Goal: Transaction & Acquisition: Purchase product/service

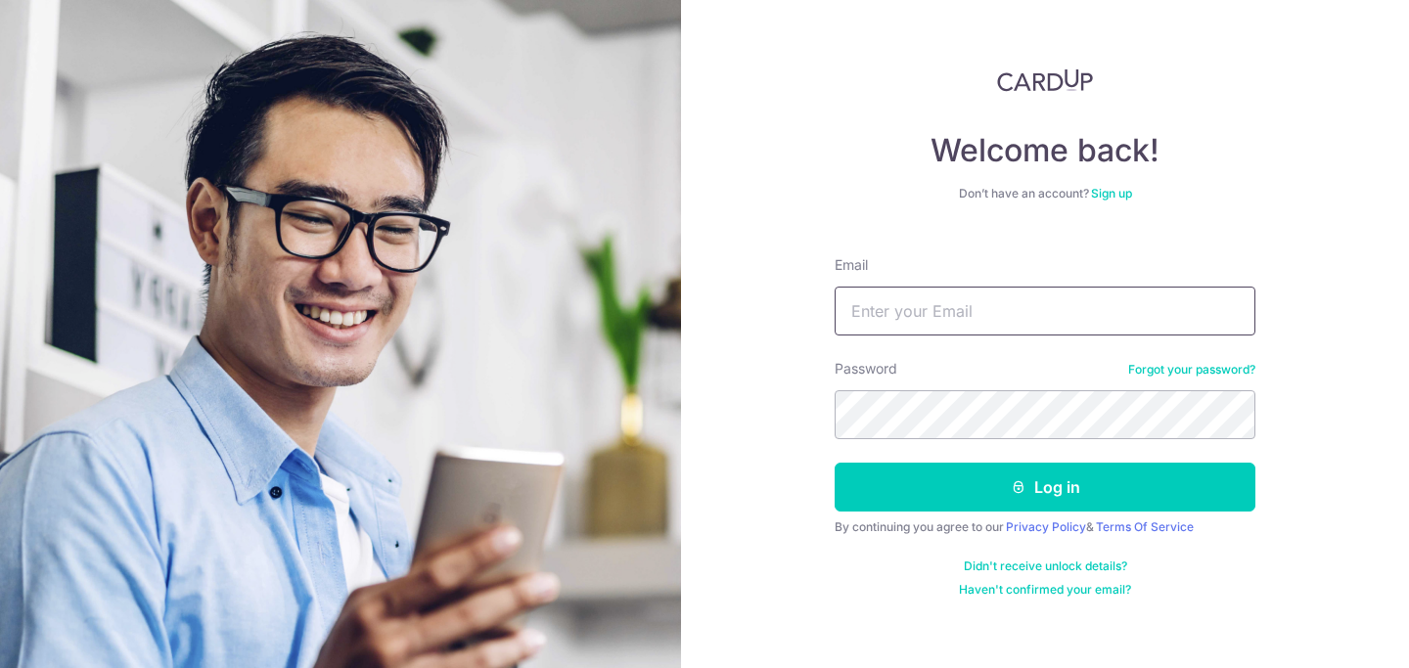
type input "gohbx@hotmail.com"
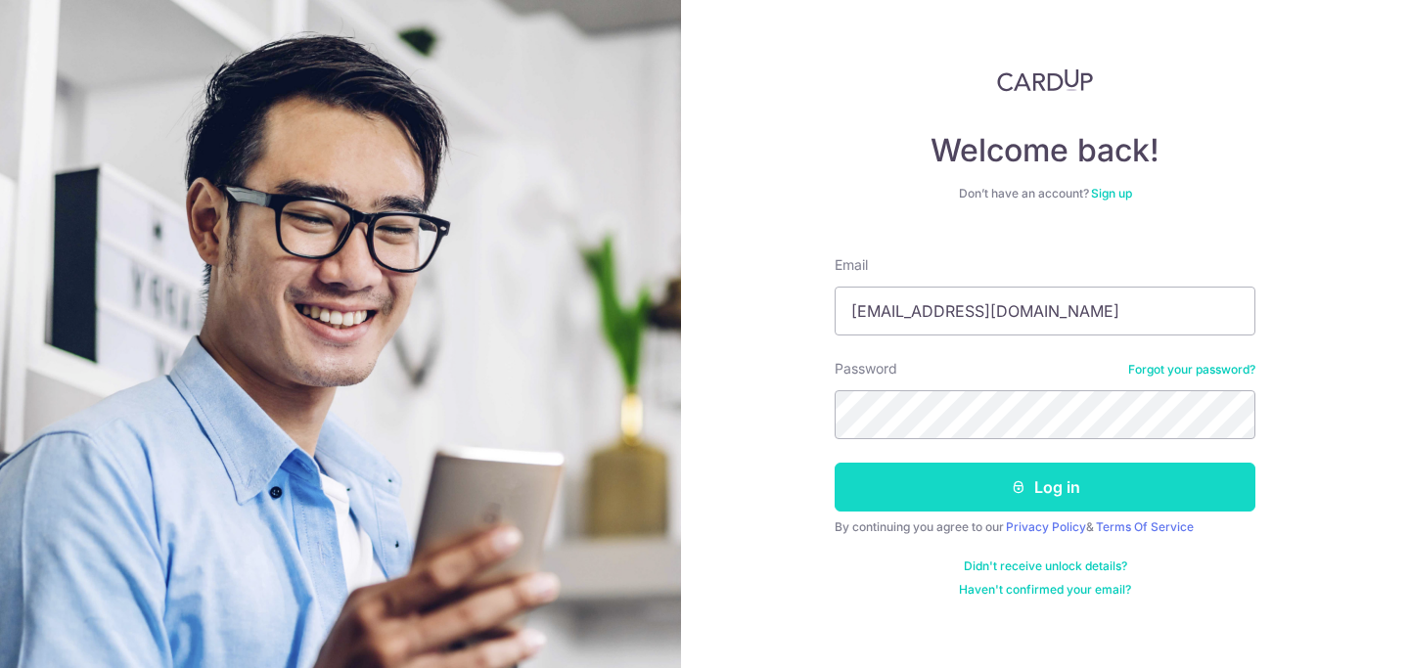
click at [997, 496] on button "Log in" at bounding box center [1045, 487] width 421 height 49
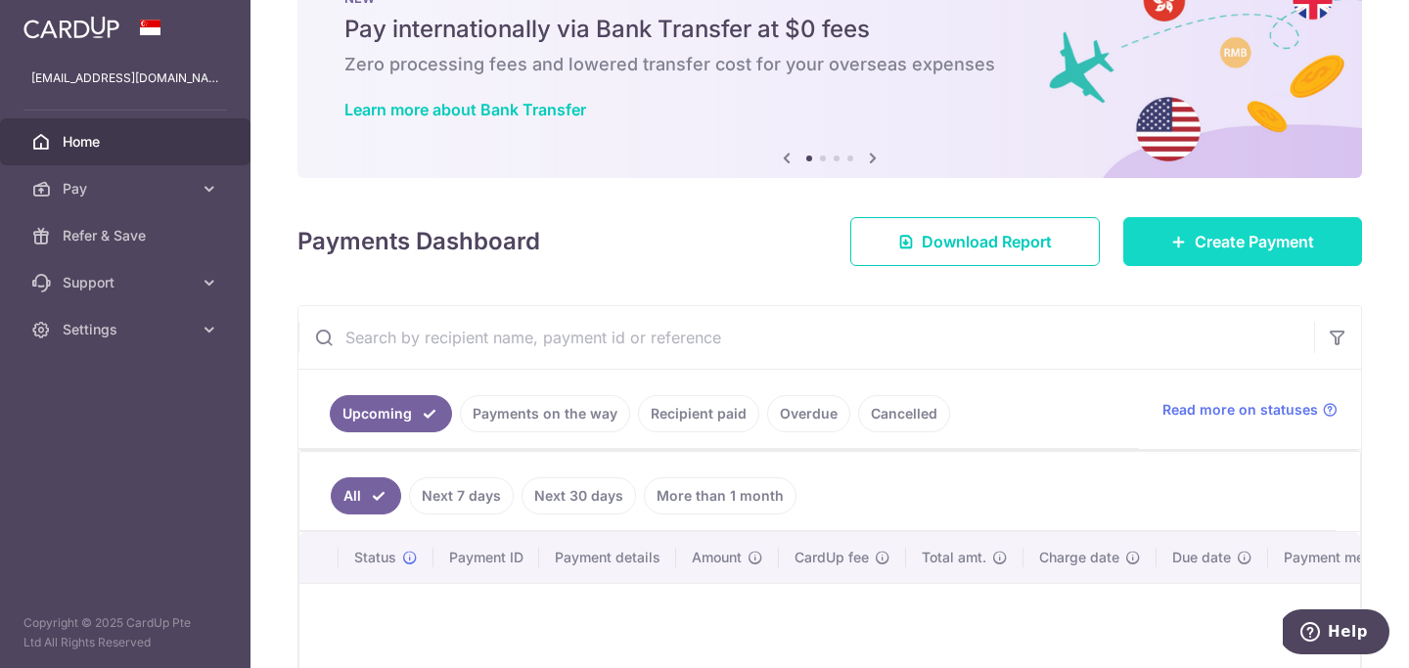
click at [1212, 245] on span "Create Payment" at bounding box center [1254, 241] width 119 height 23
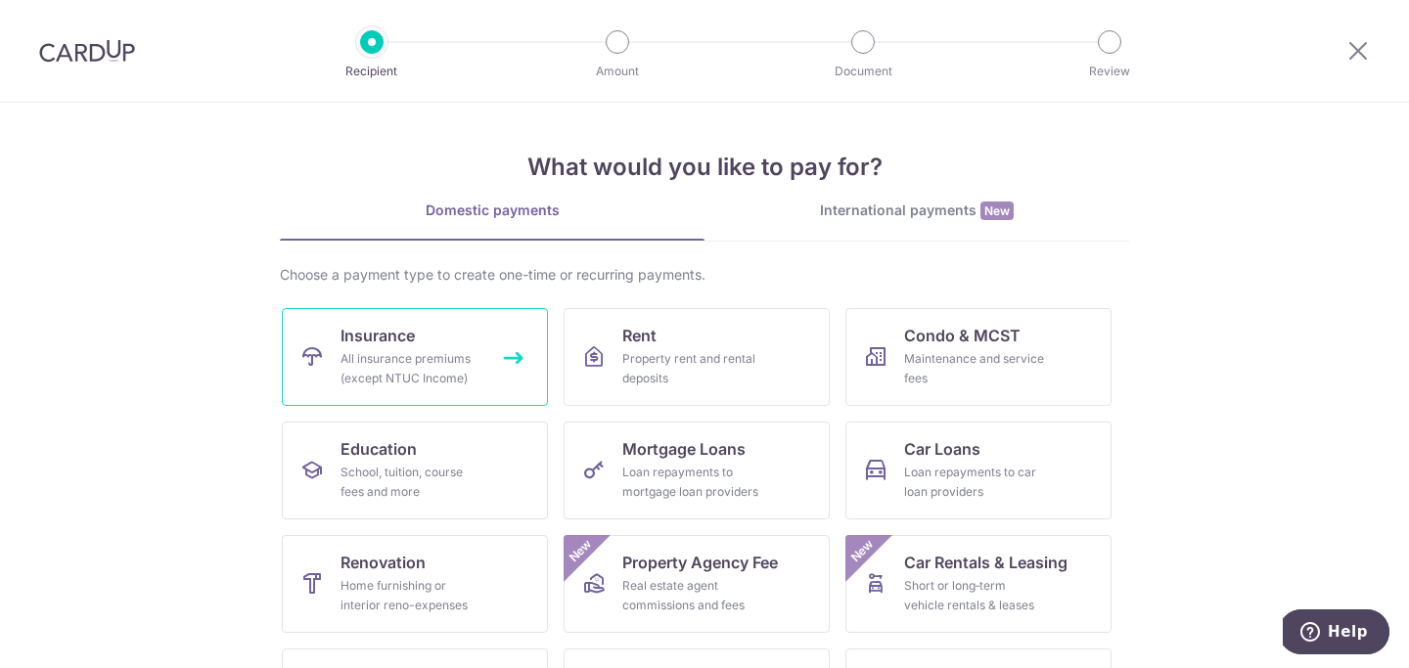
click at [421, 347] on link "Insurance All insurance premiums (except NTUC Income)" at bounding box center [415, 357] width 266 height 98
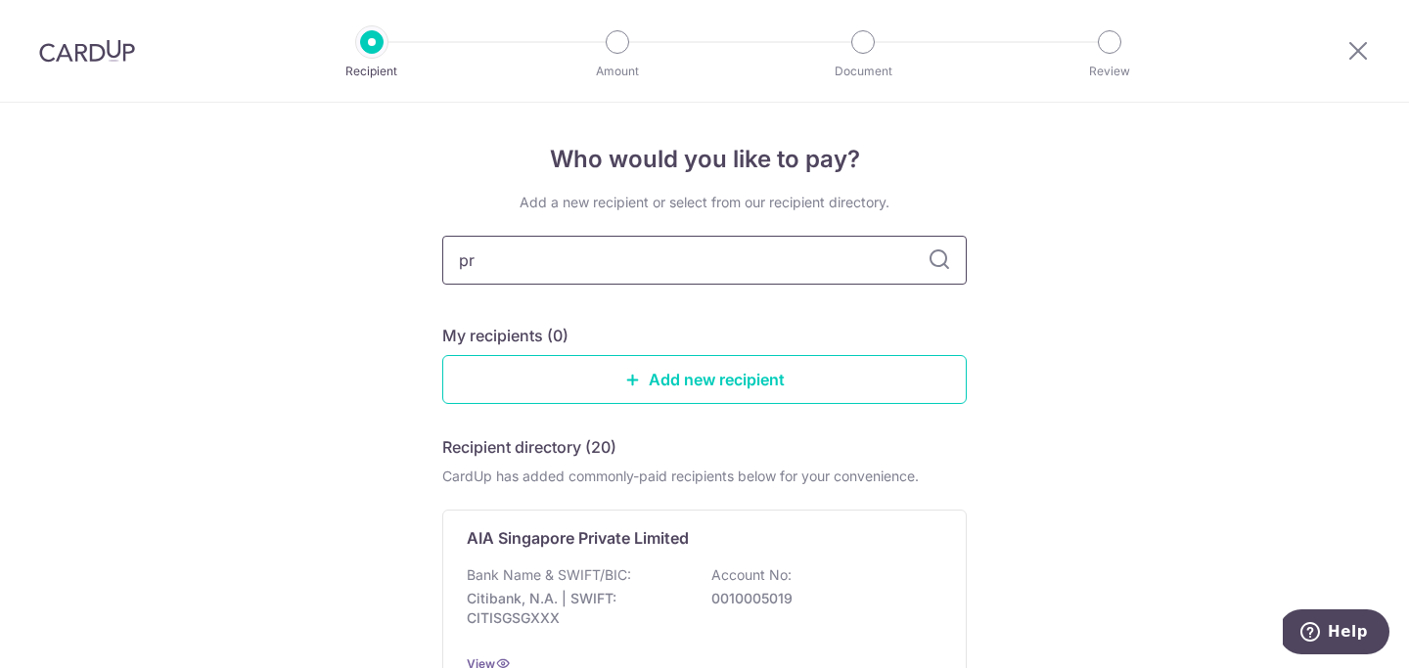
type input "pru"
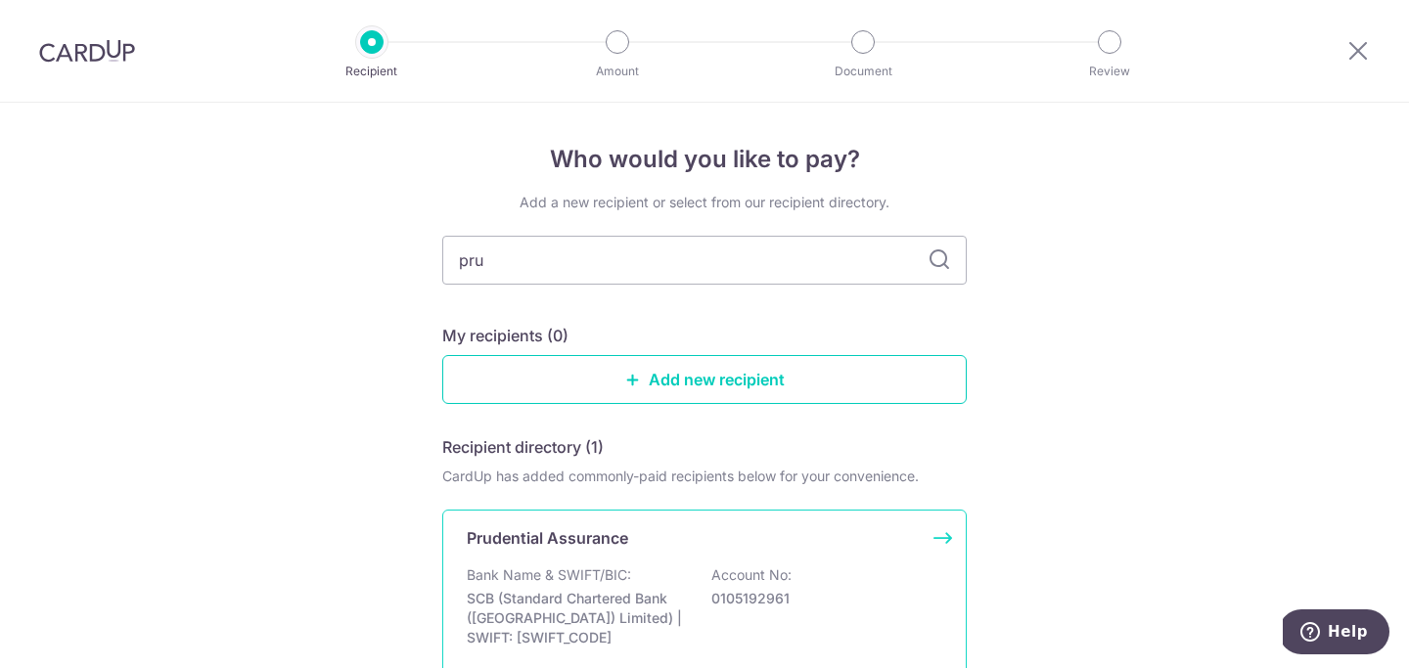
click at [748, 551] on div "Prudential Assurance Bank Name & SWIFT/BIC: SCB (Standard Chartered Bank (Singa…" at bounding box center [704, 605] width 525 height 191
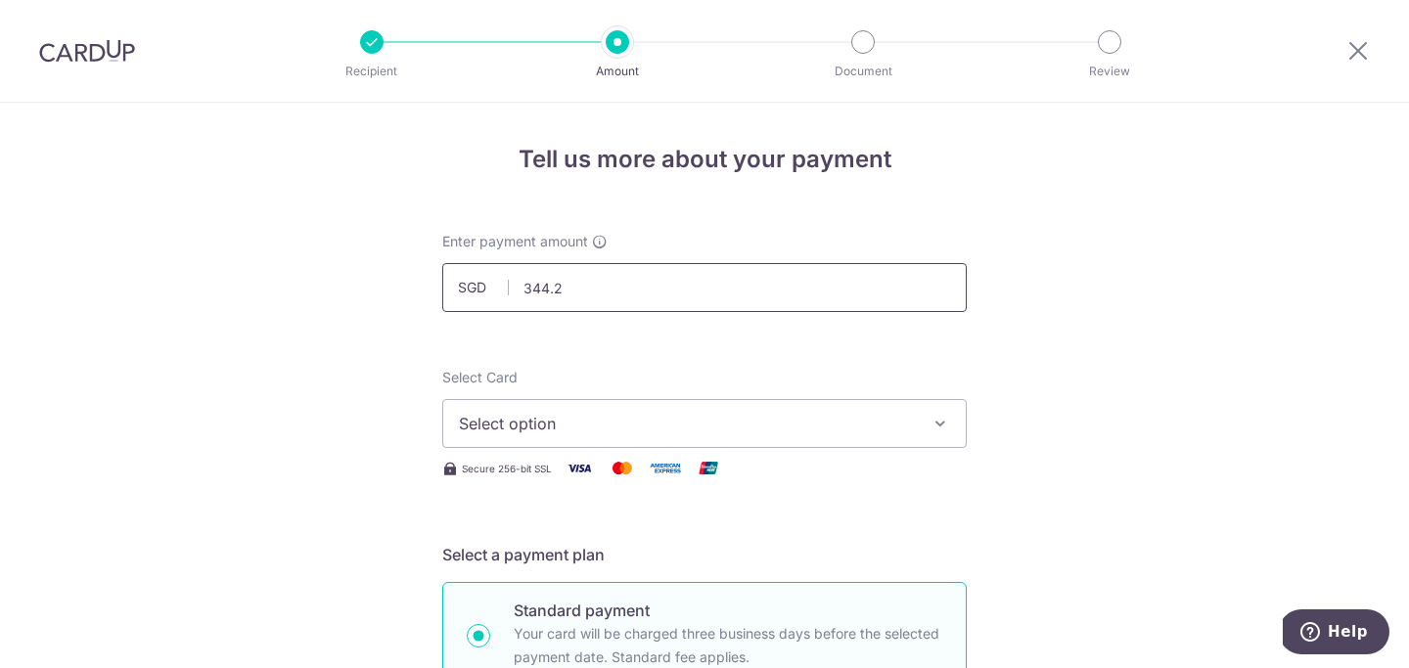
type input "344.25"
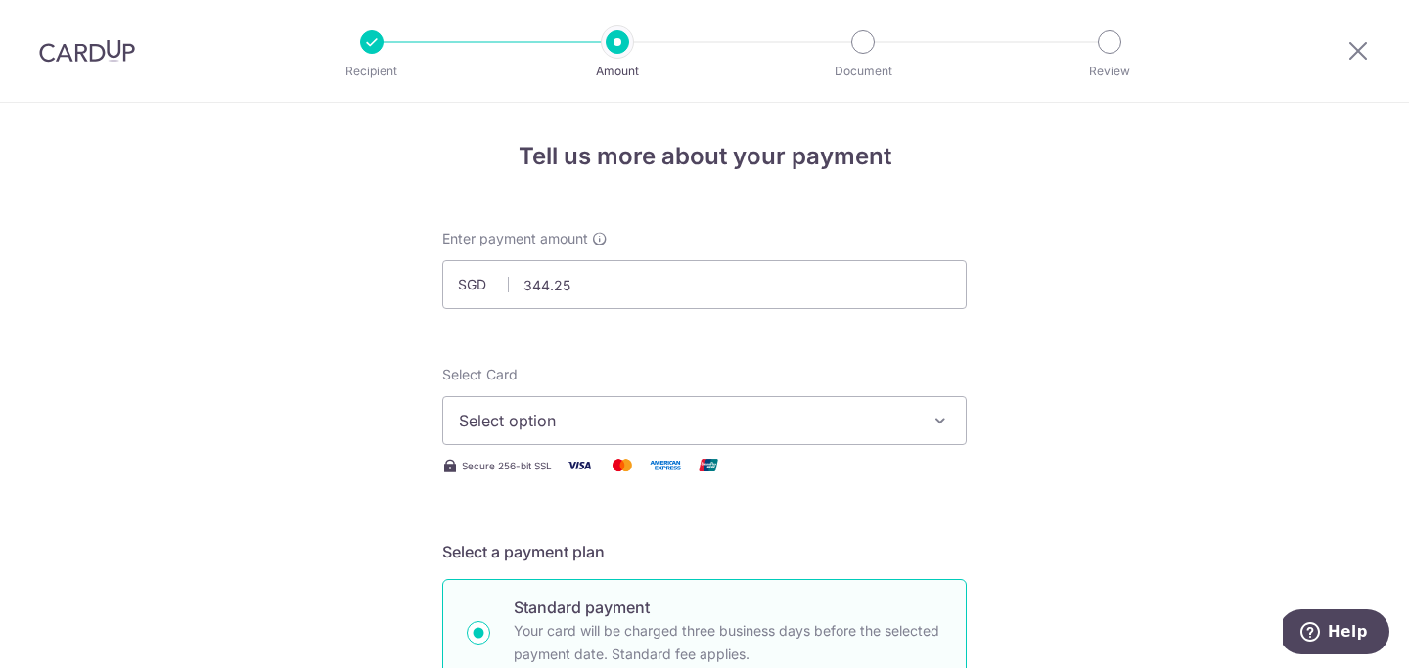
click at [719, 432] on span "Select option" at bounding box center [687, 420] width 456 height 23
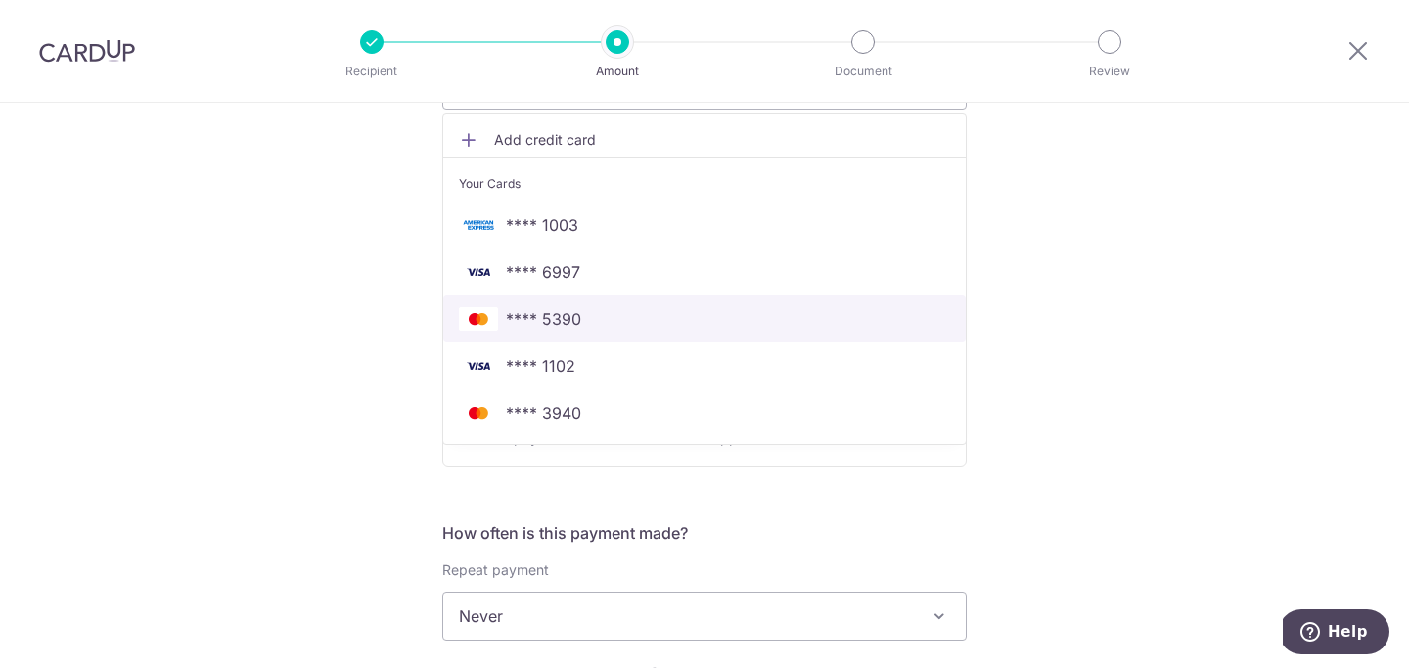
scroll to position [341, 0]
click at [675, 322] on span "**** 5390" at bounding box center [704, 316] width 491 height 23
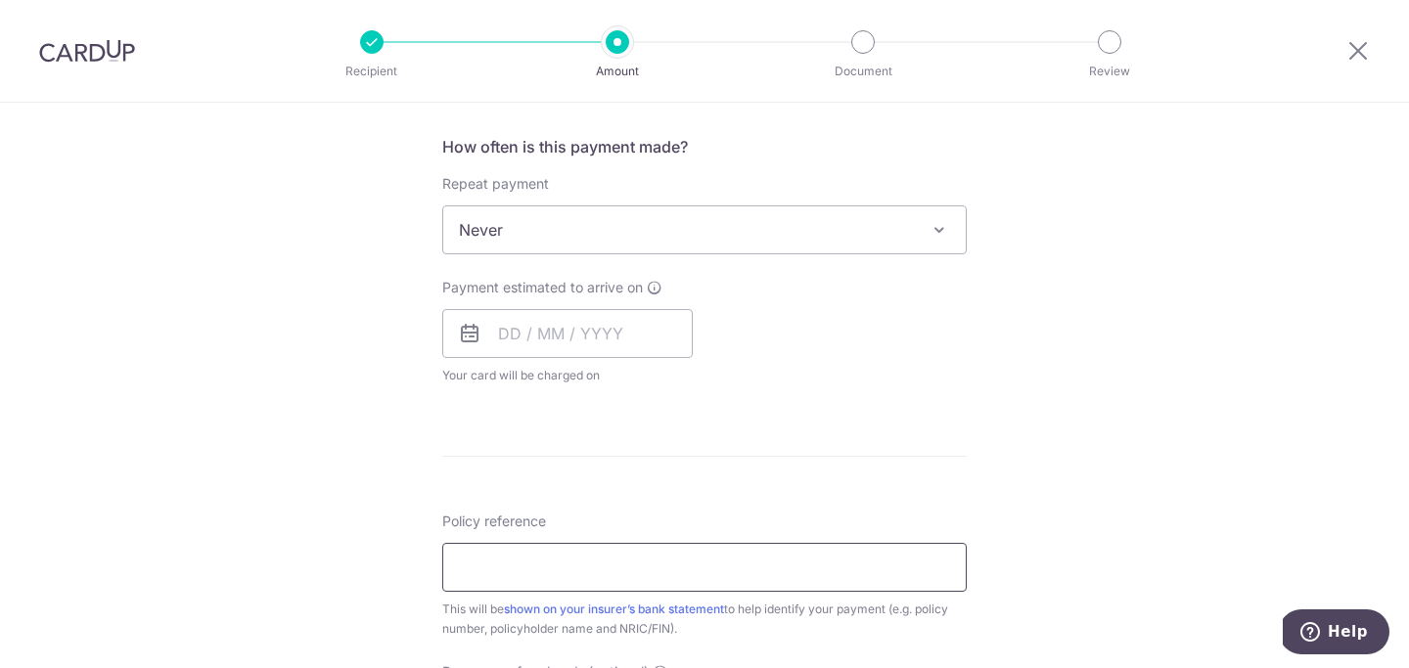
scroll to position [739, 0]
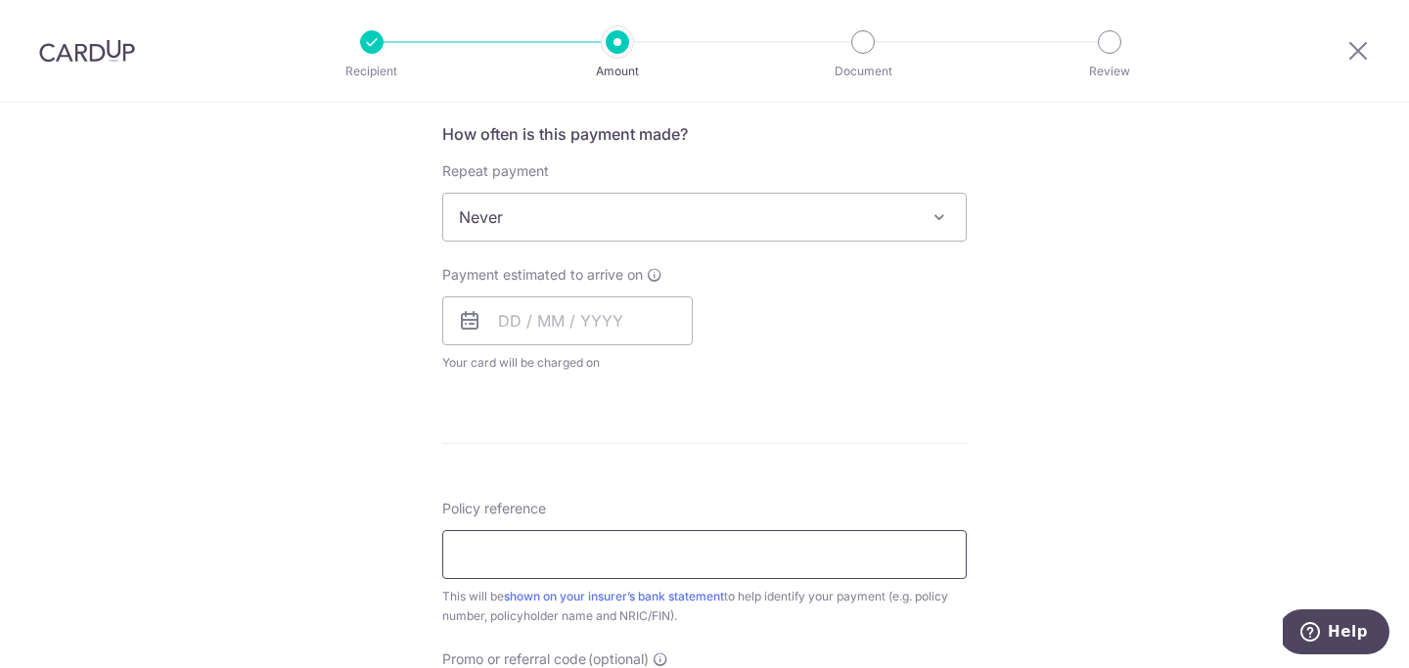
click at [673, 564] on input "Policy reference" at bounding box center [704, 554] width 525 height 49
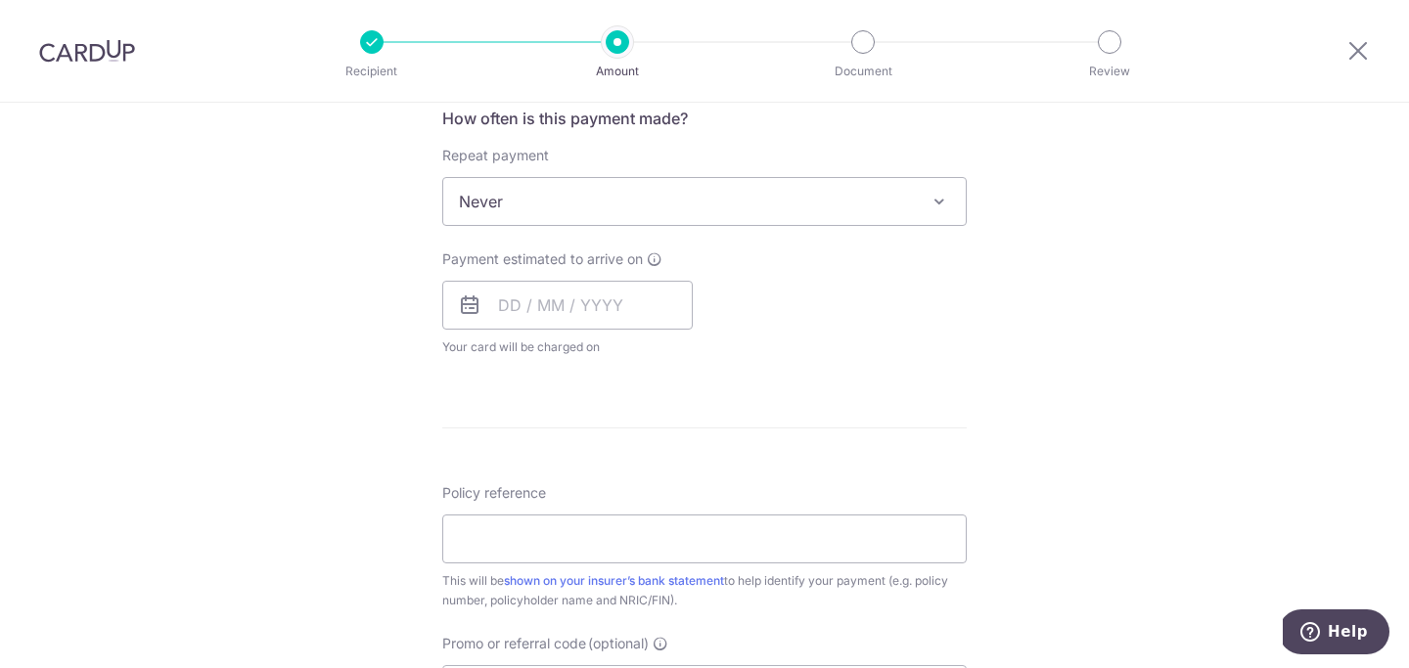
click at [997, 394] on div "Tell us more about your payment Enter payment amount SGD 344.25 344.25 Select C…" at bounding box center [704, 234] width 1409 height 1770
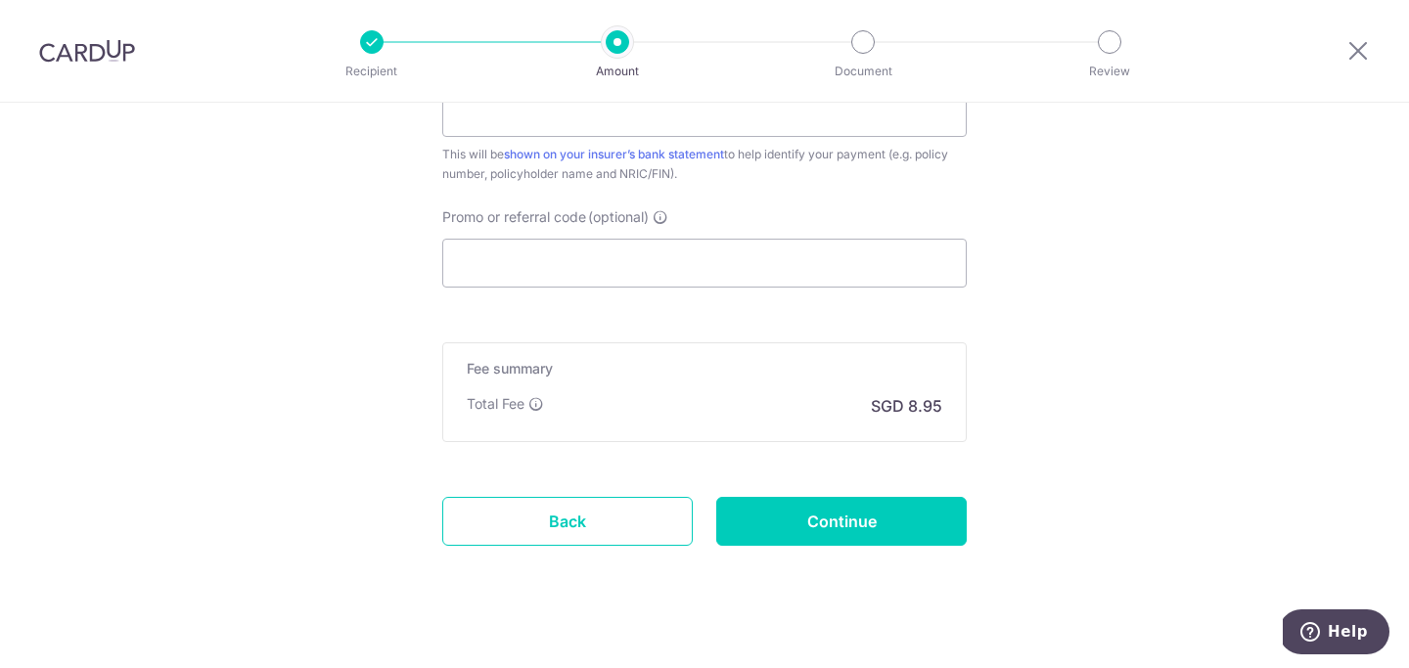
scroll to position [1205, 0]
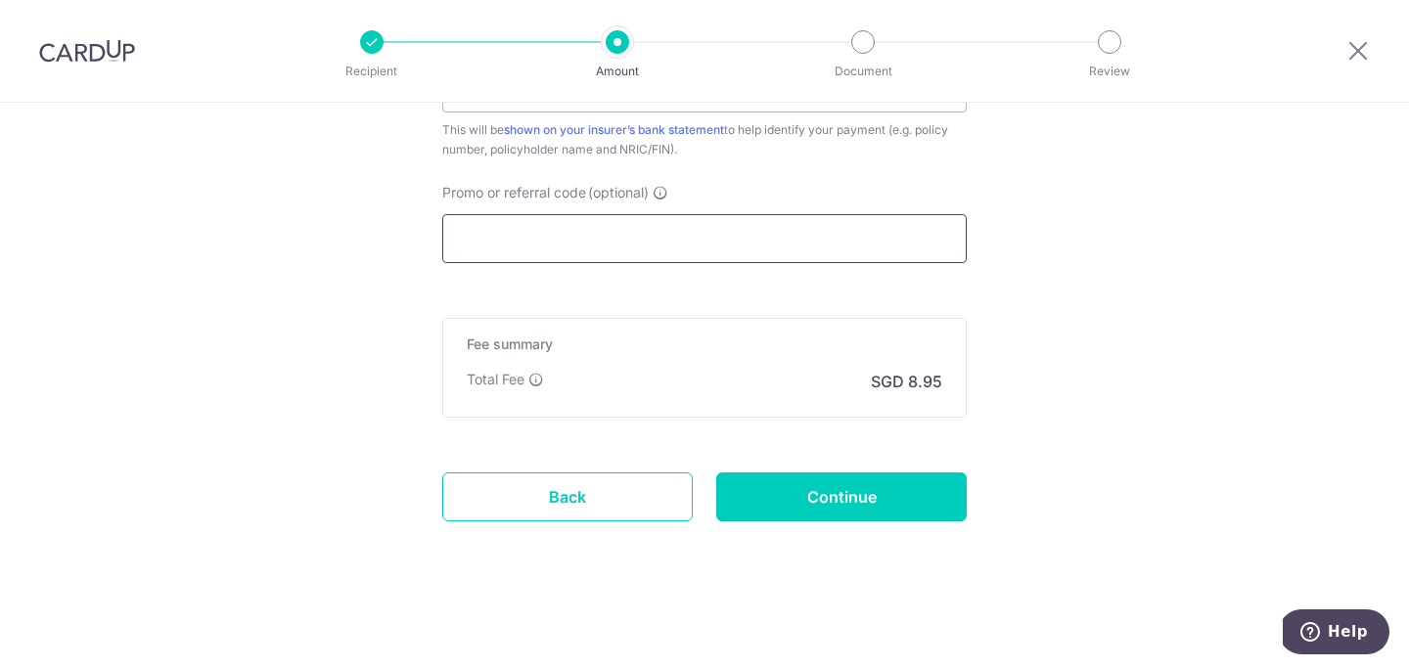
click at [577, 228] on input "Promo or referral code (optional)" at bounding box center [704, 238] width 525 height 49
paste input "OFF225"
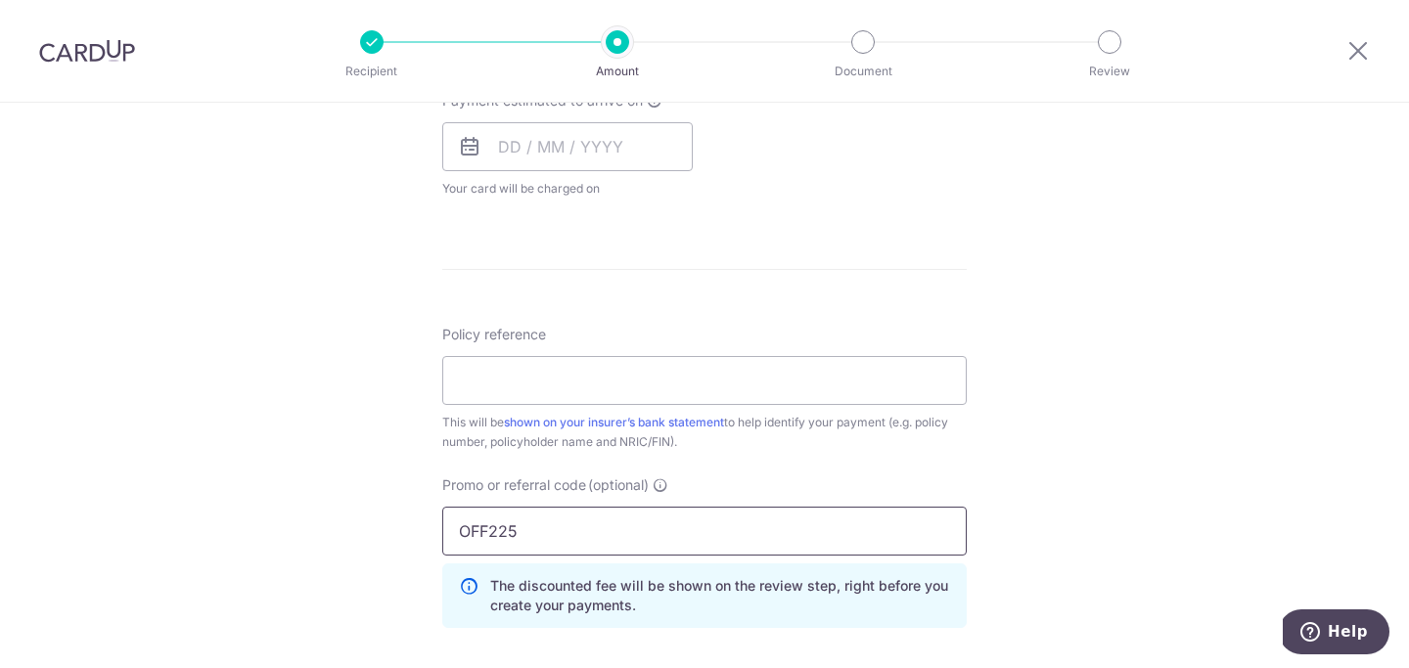
scroll to position [913, 0]
type input "OFF225"
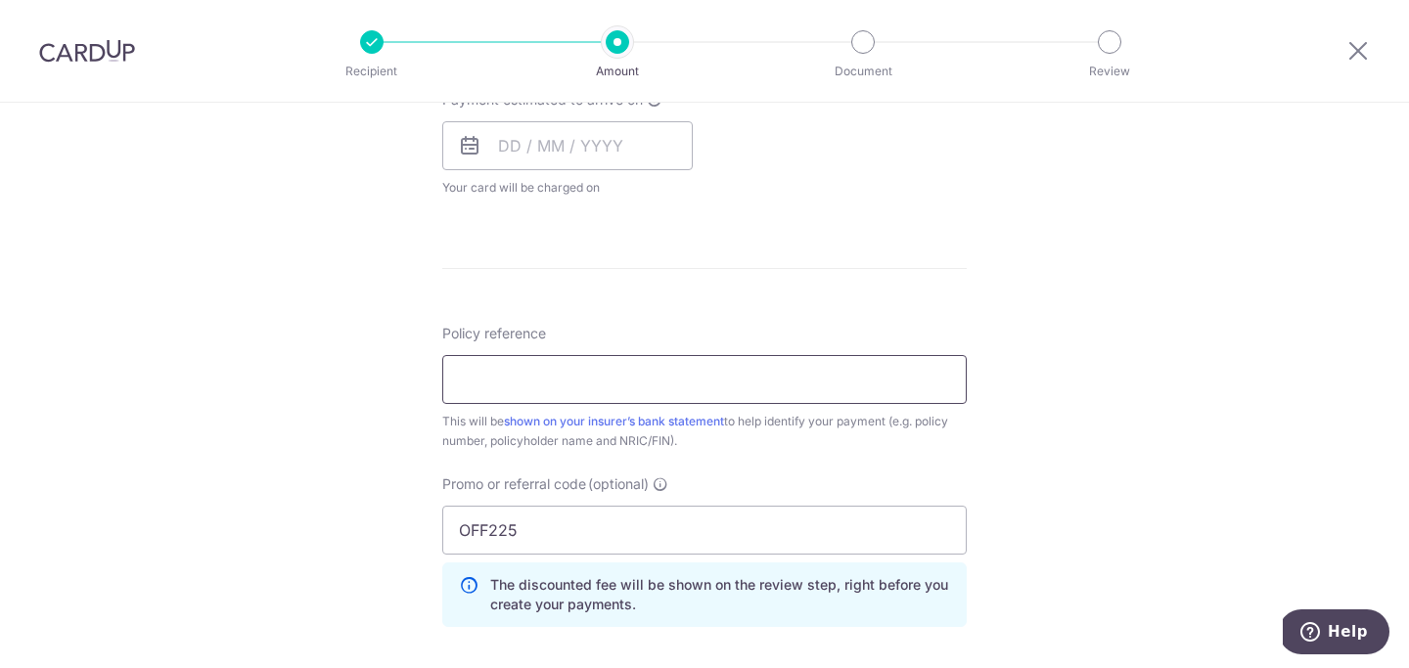
click at [849, 393] on input "Policy reference" at bounding box center [704, 379] width 525 height 49
paste input "86406593"
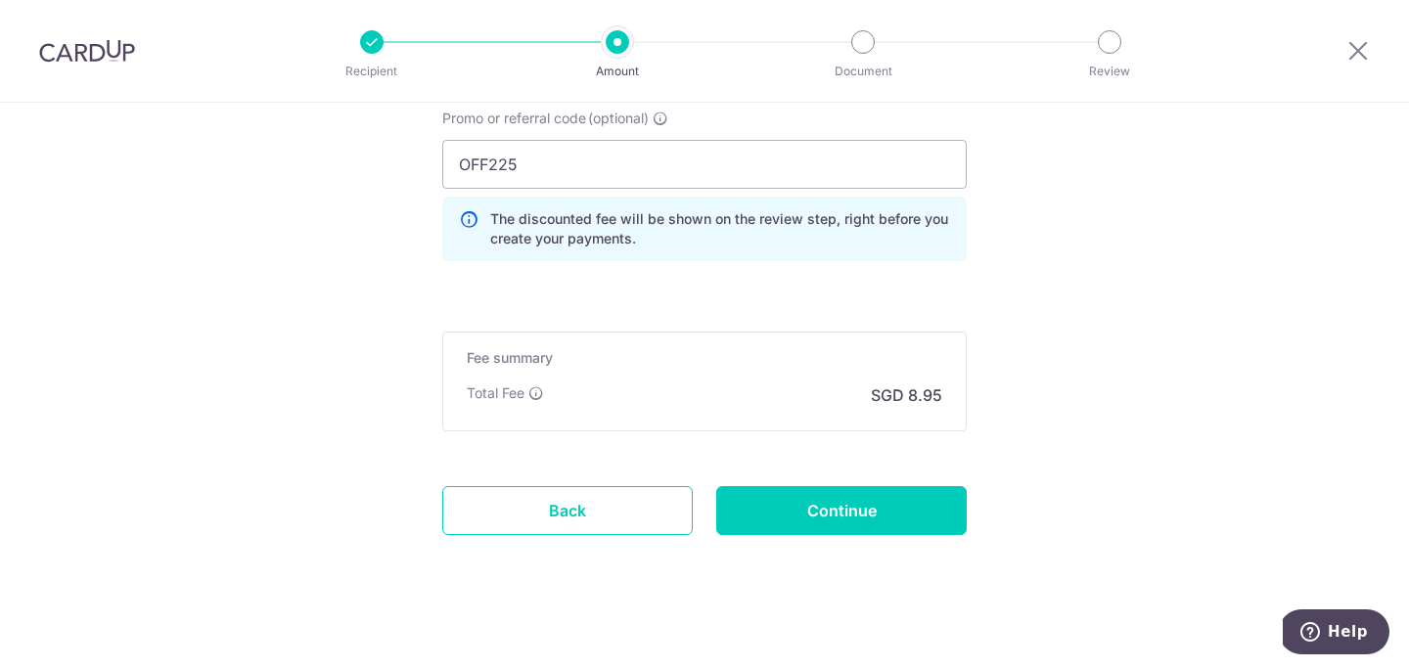
scroll to position [1281, 0]
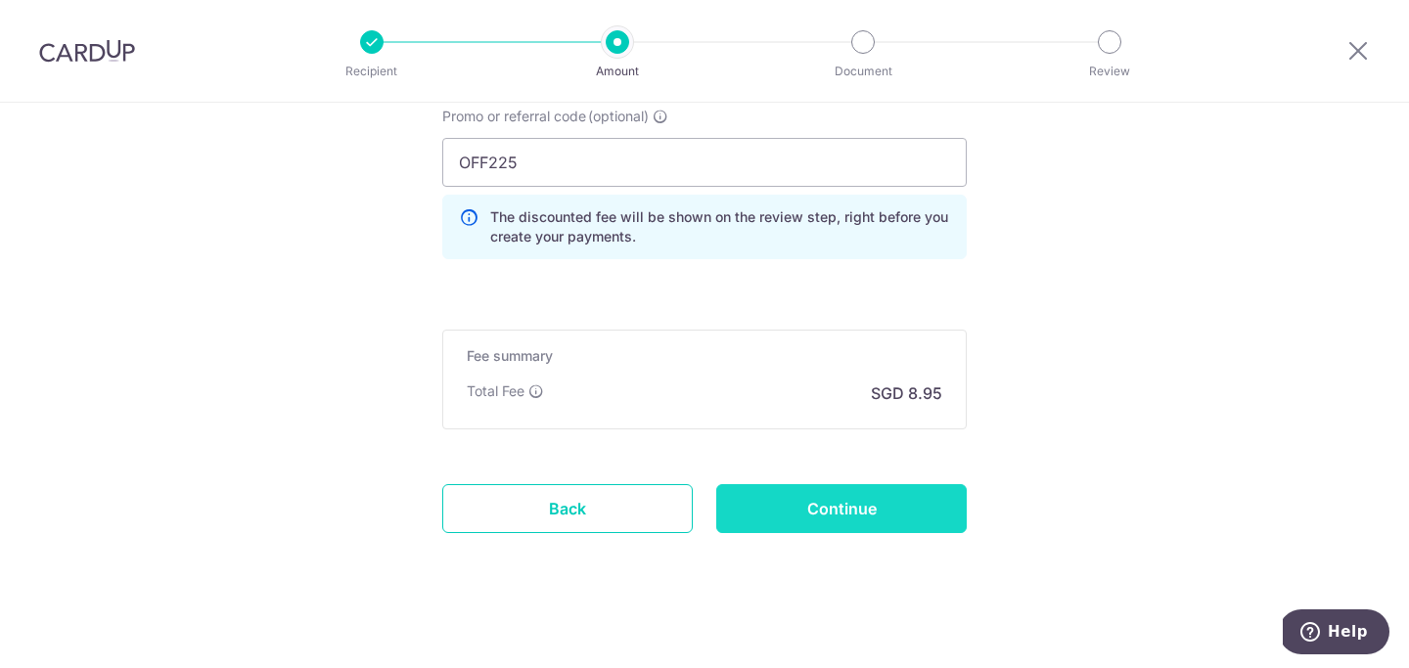
type input "86406593"
click at [926, 525] on input "Continue" at bounding box center [841, 508] width 251 height 49
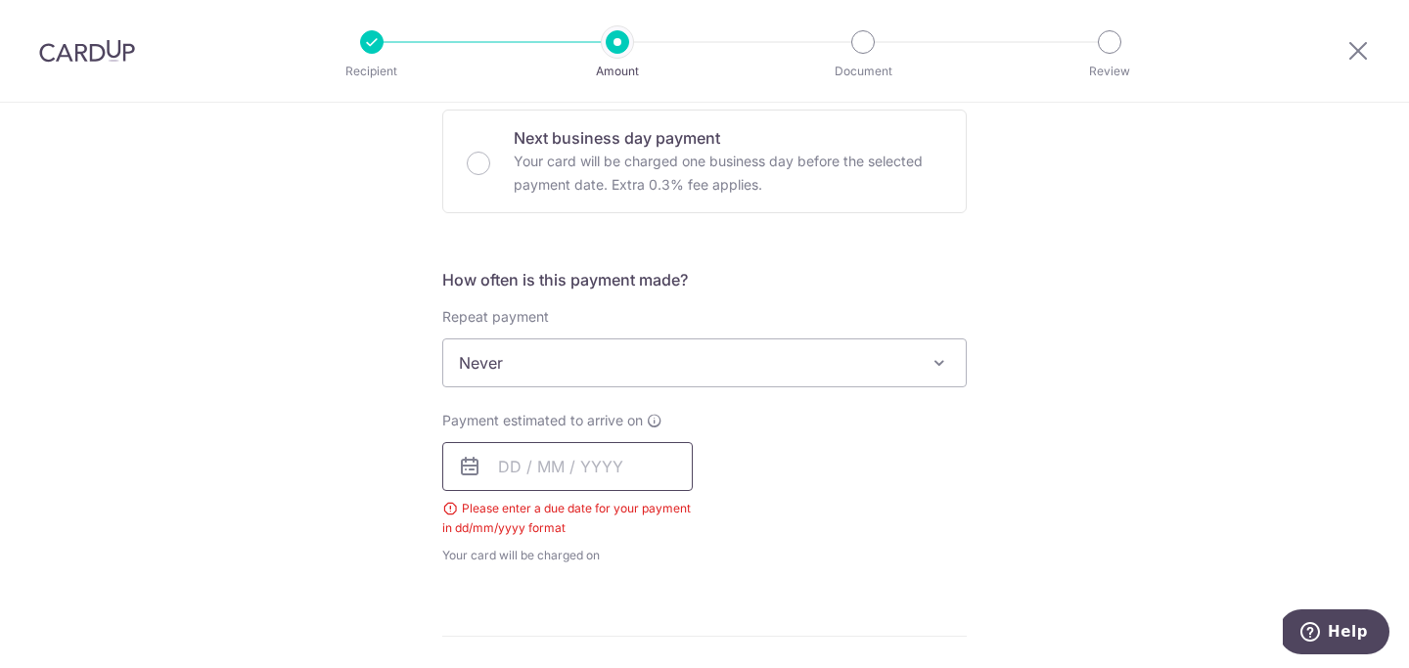
scroll to position [588, 0]
click at [501, 482] on input "text" at bounding box center [567, 470] width 251 height 49
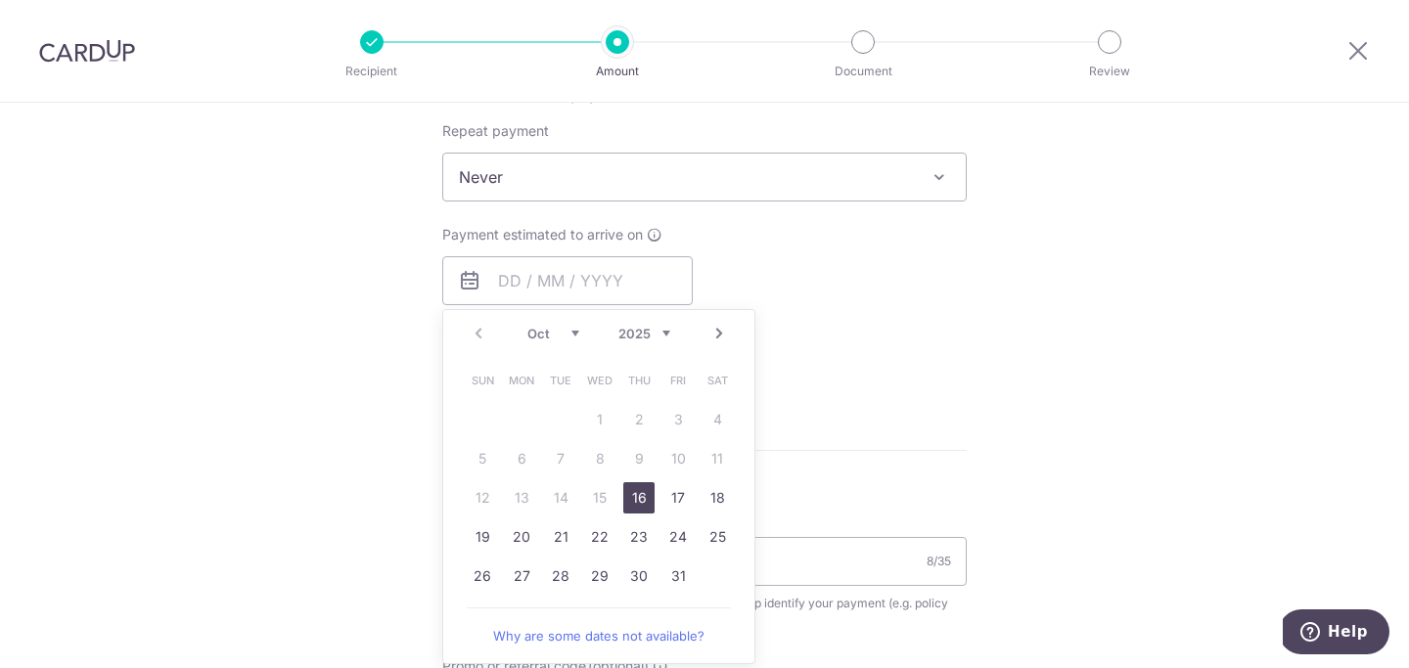
click at [638, 501] on link "16" at bounding box center [638, 497] width 31 height 31
type input "[DATE]"
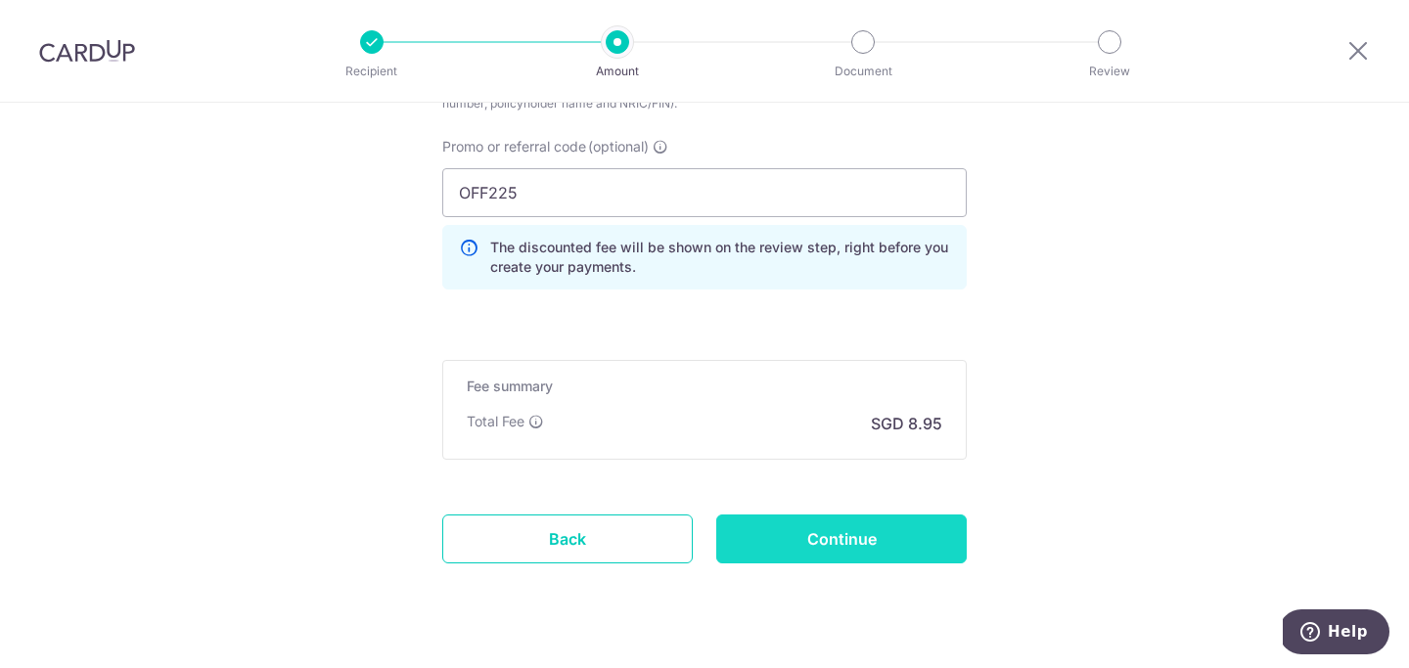
scroll to position [1373, 0]
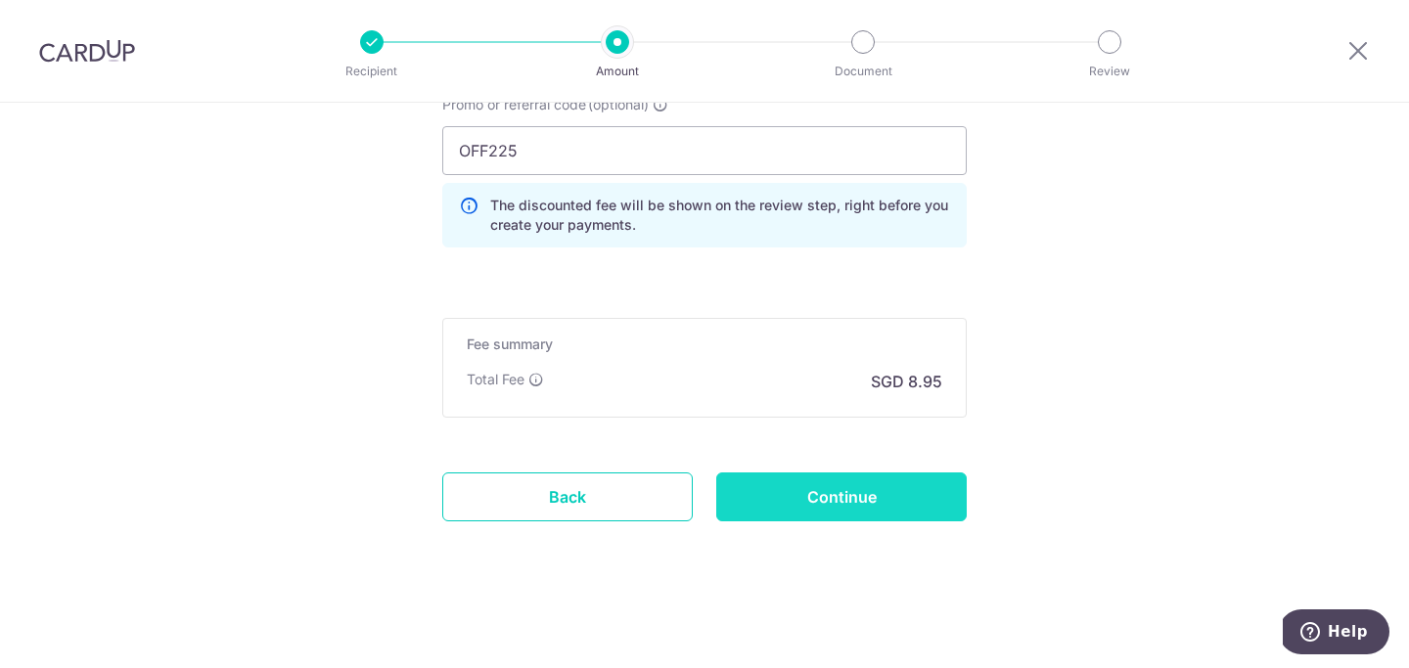
click at [890, 495] on input "Continue" at bounding box center [841, 497] width 251 height 49
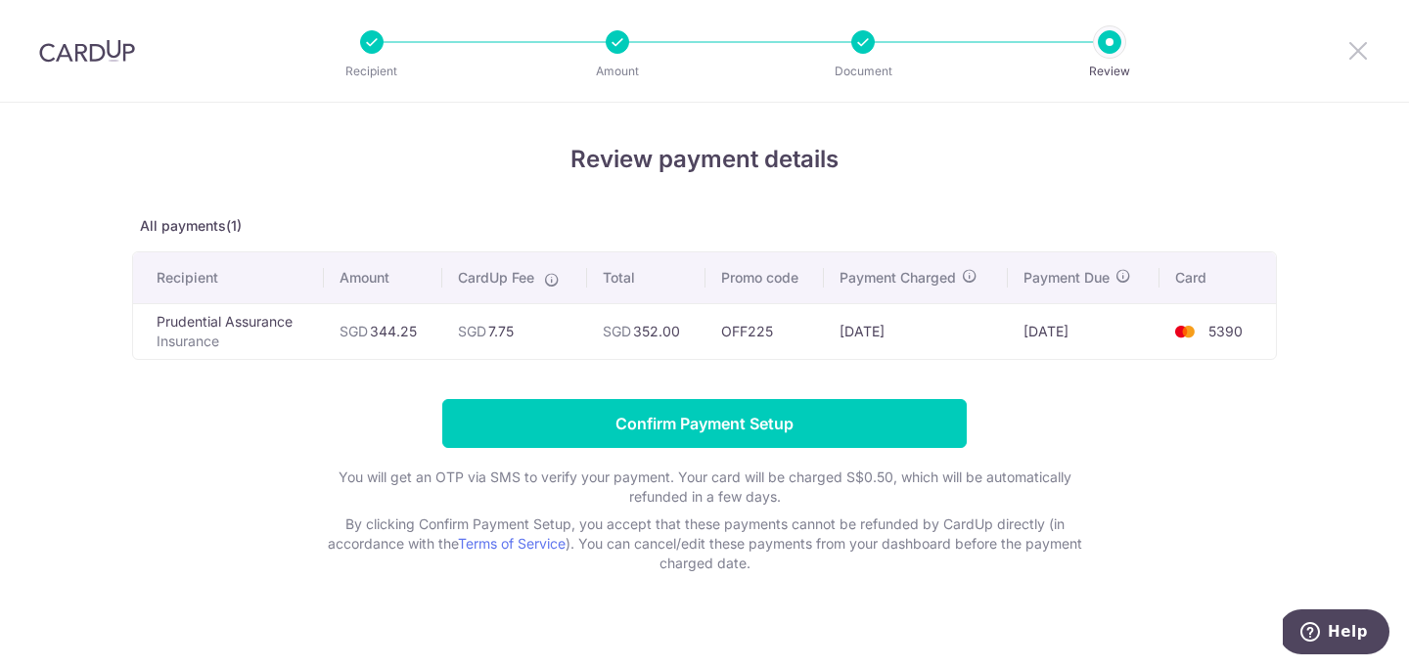
click at [1364, 51] on icon at bounding box center [1358, 50] width 23 height 24
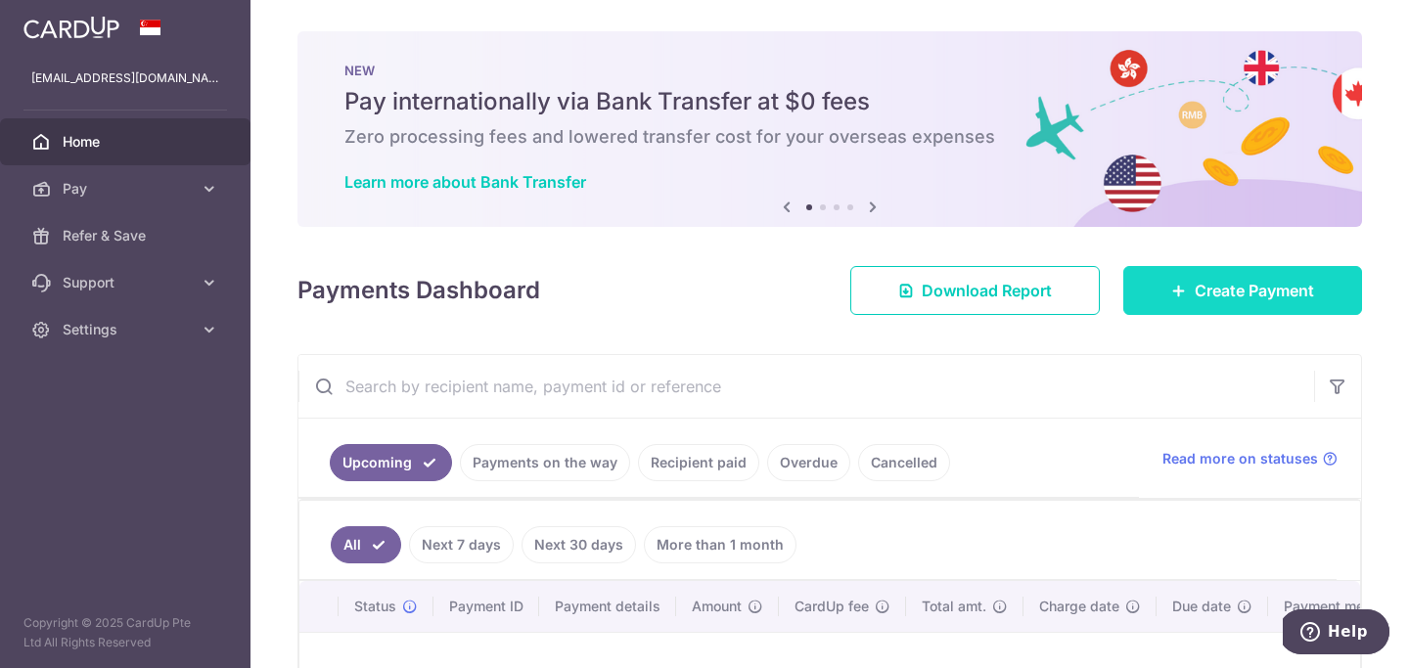
click at [1214, 290] on span "Create Payment" at bounding box center [1254, 290] width 119 height 23
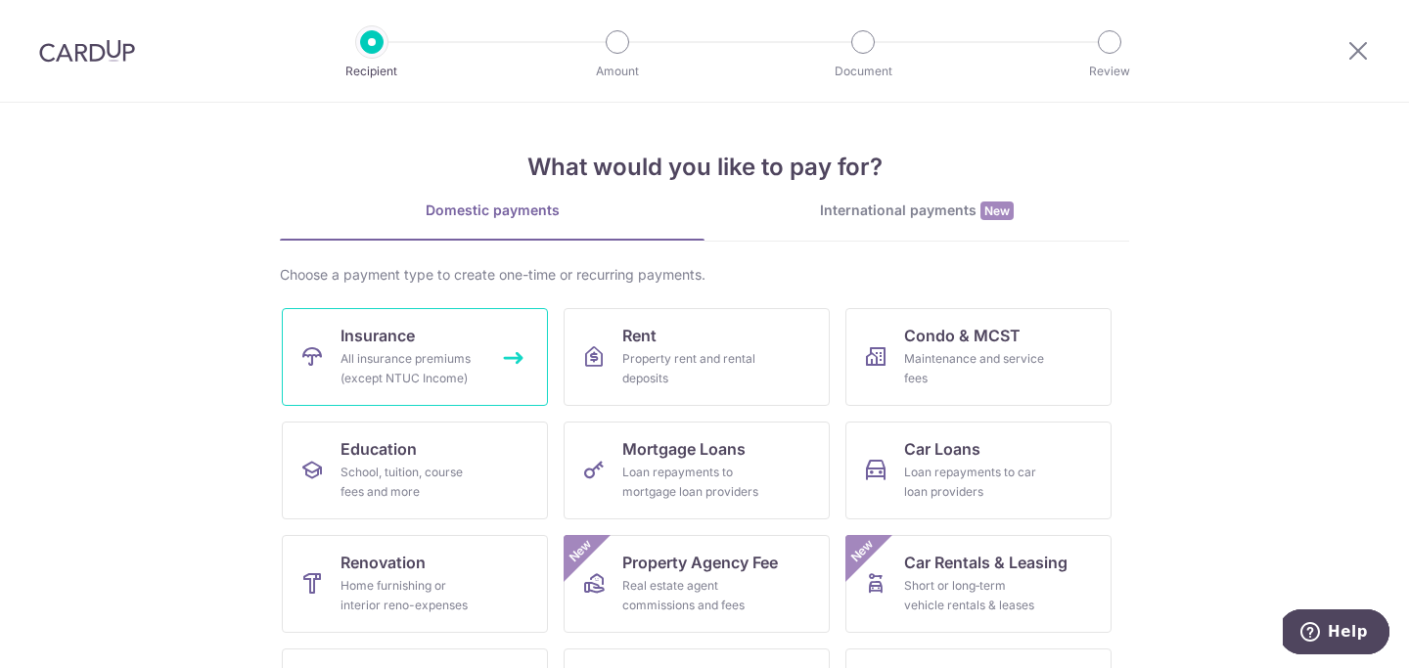
click at [446, 340] on link "Insurance All insurance premiums (except NTUC Income)" at bounding box center [415, 357] width 266 height 98
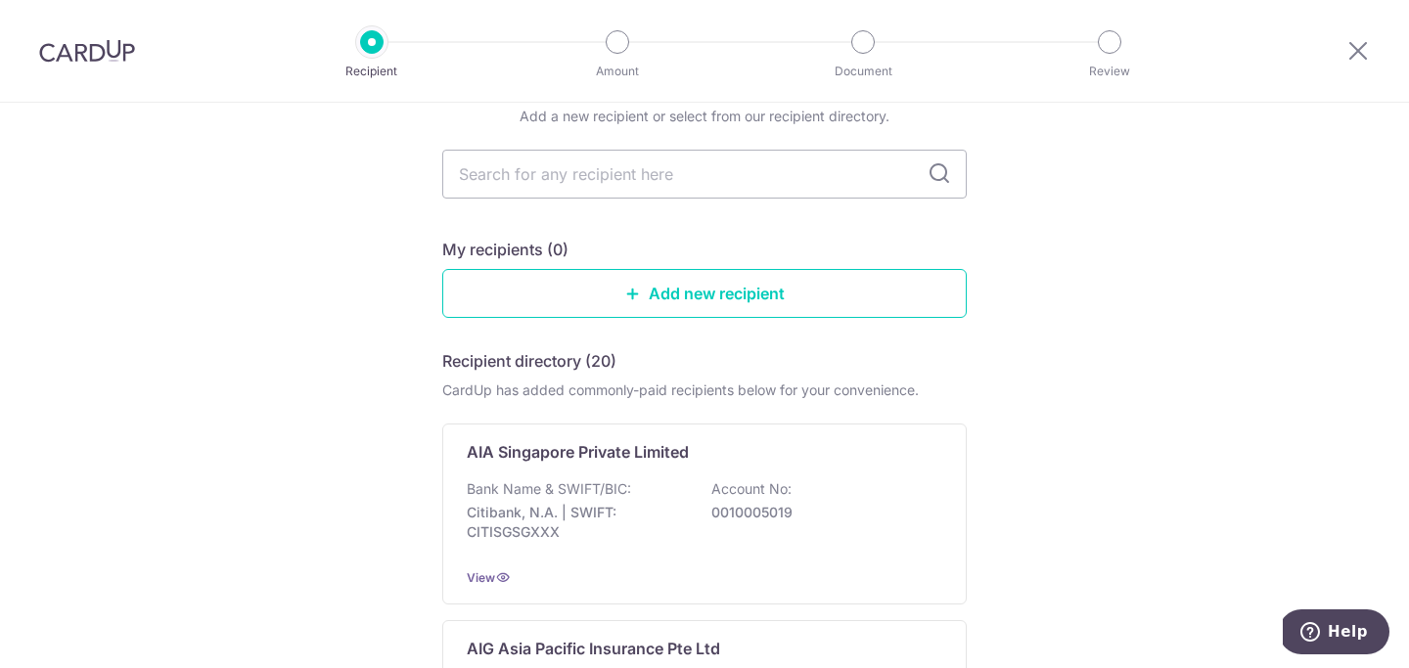
scroll to position [94, 0]
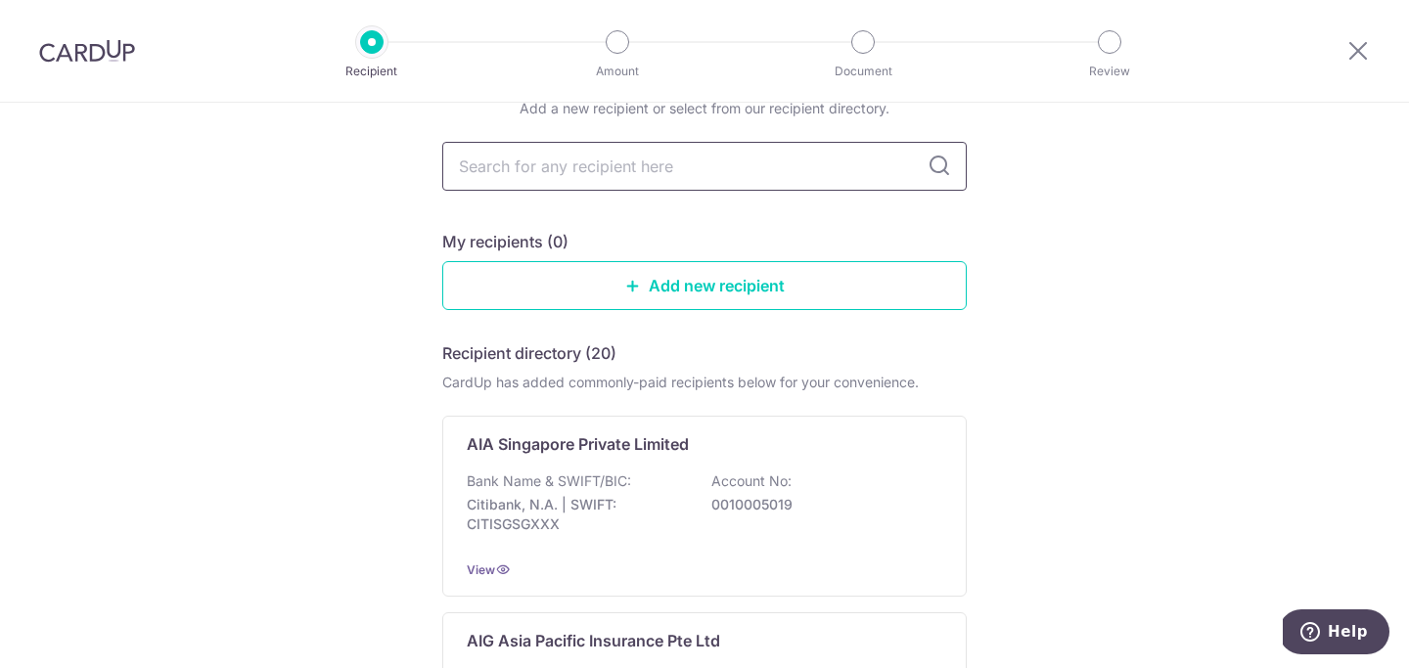
click at [715, 179] on input "text" at bounding box center [704, 166] width 525 height 49
type input "pru"
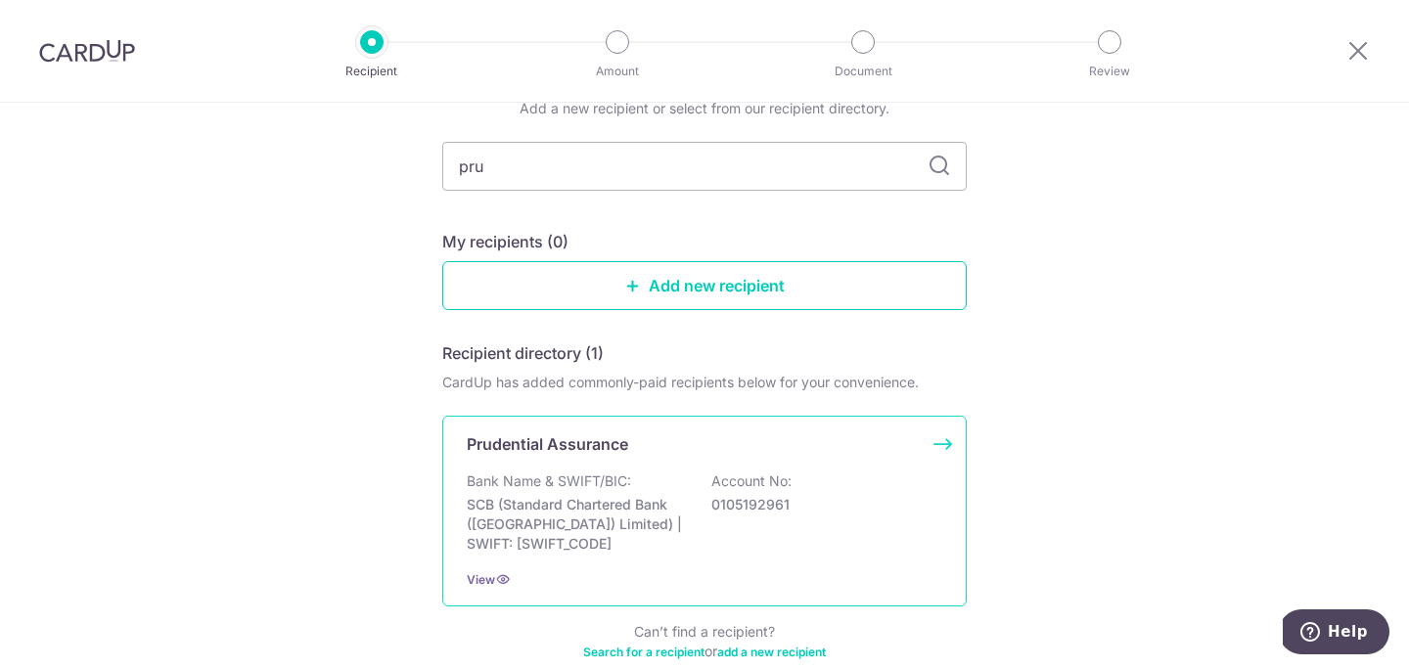
click at [808, 531] on div "Bank Name & SWIFT/BIC: SCB (Standard Chartered Bank (Singapore) Limited) | SWIF…" at bounding box center [705, 513] width 476 height 82
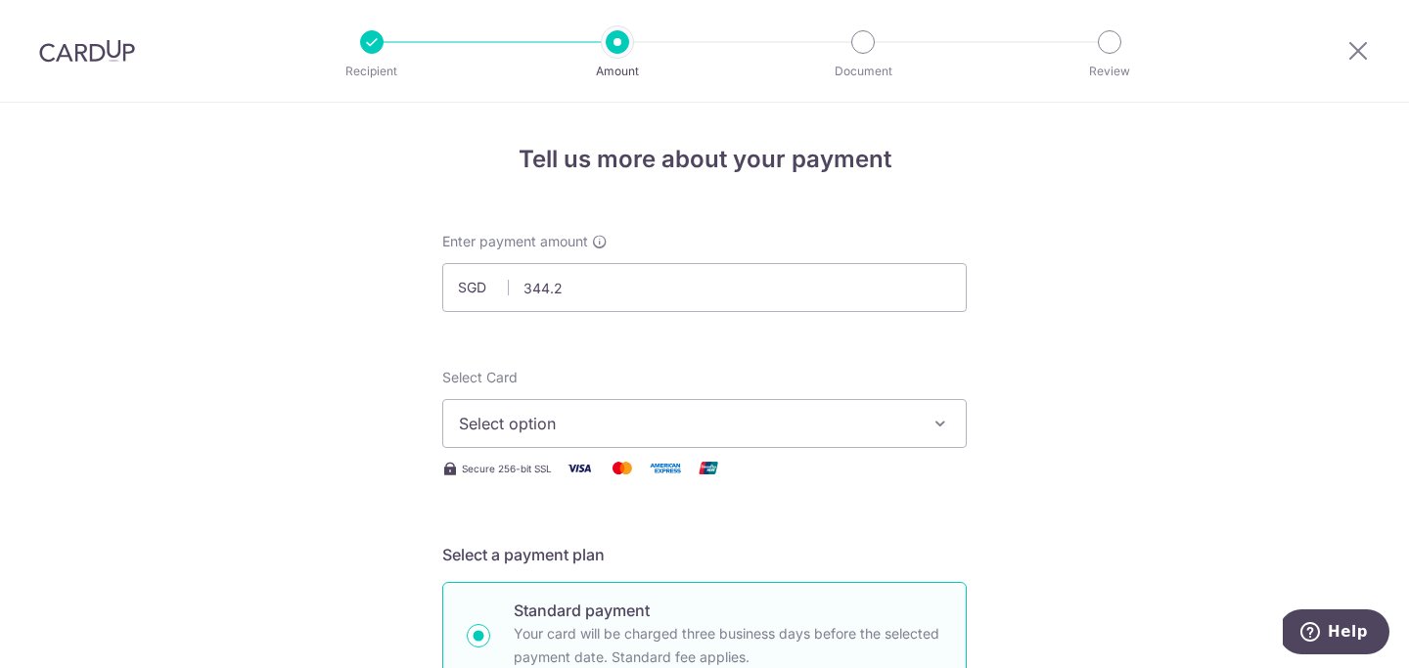
type input "344.25"
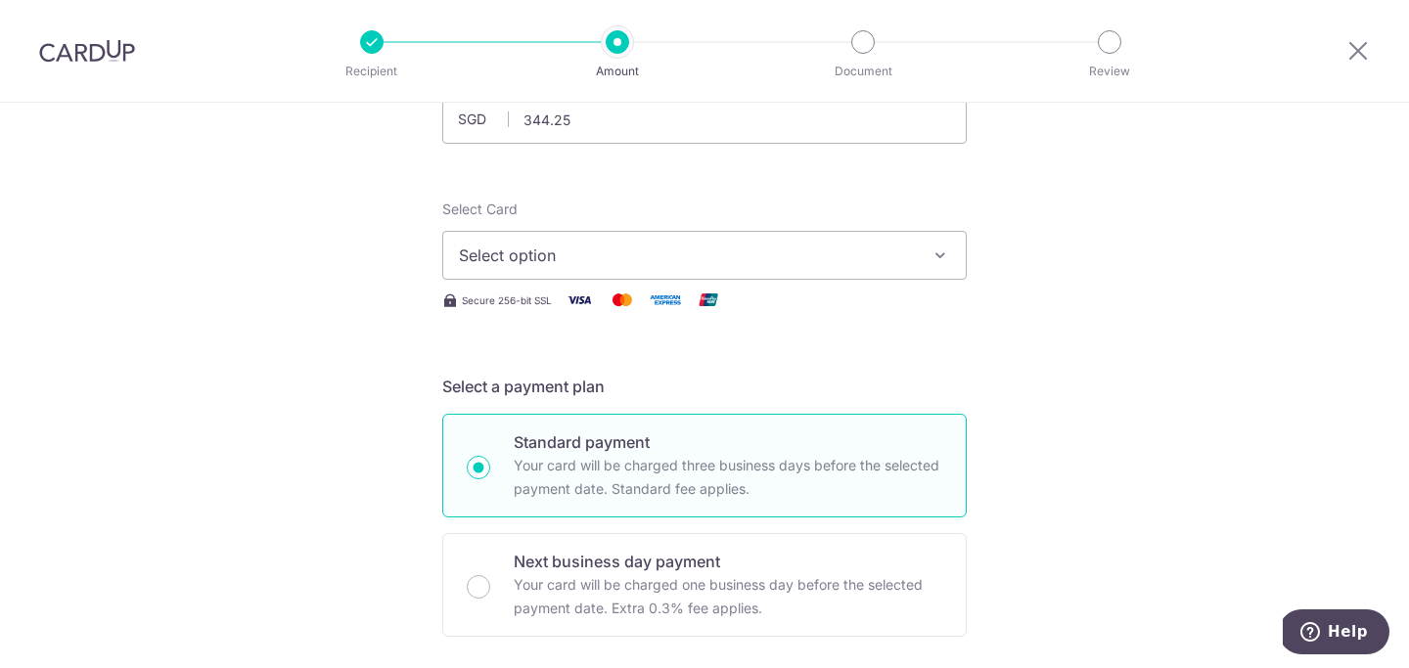
click at [776, 255] on span "Select option" at bounding box center [687, 255] width 456 height 23
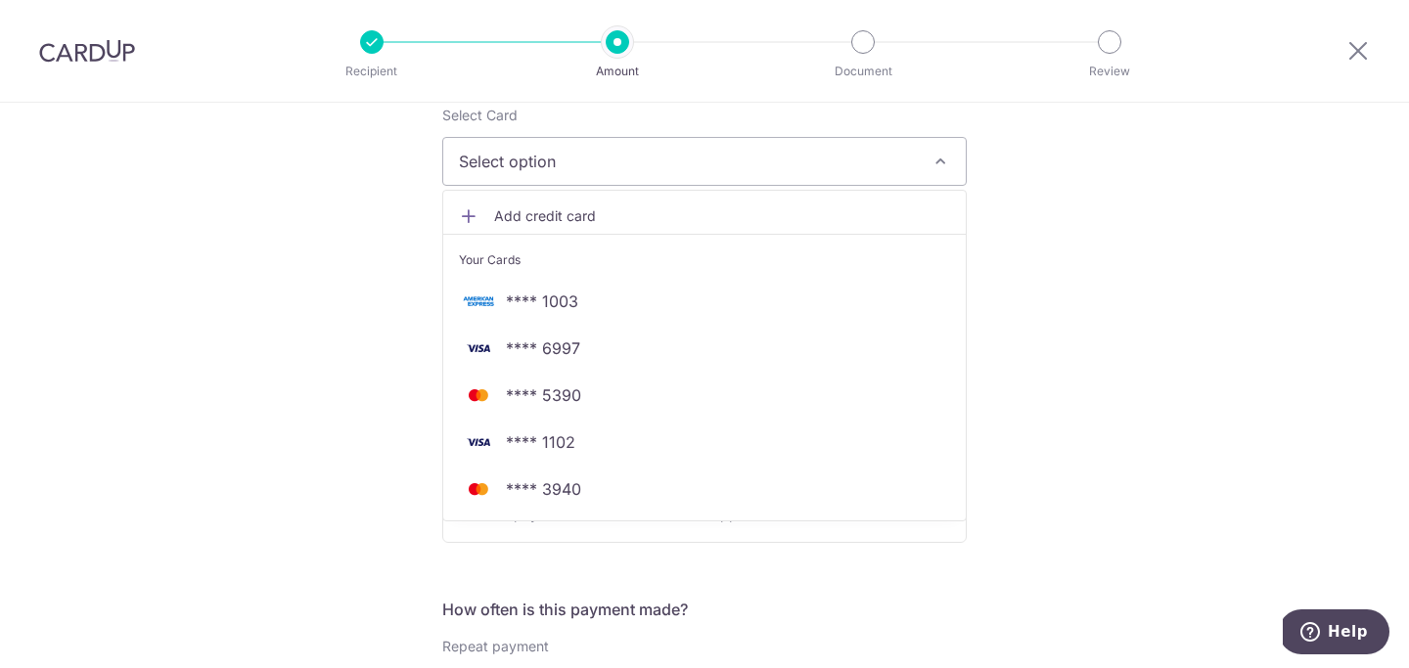
scroll to position [278, 0]
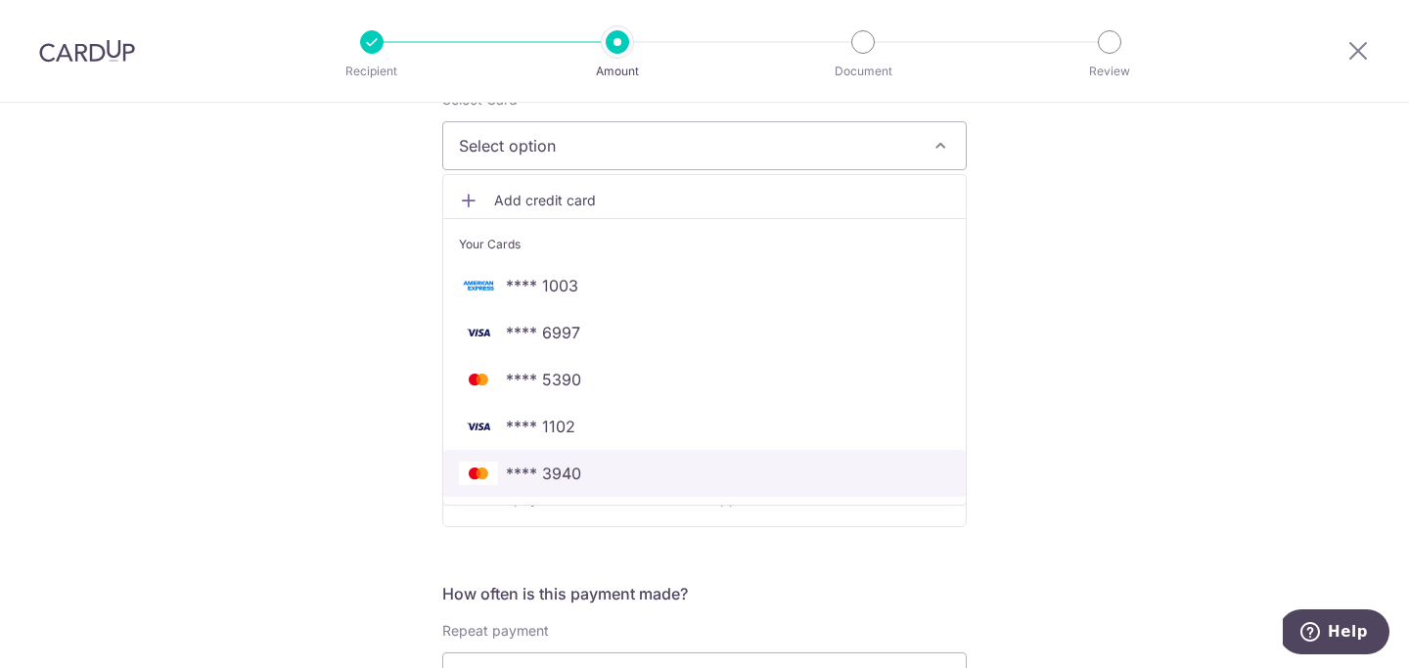
click at [638, 473] on span "**** 3940" at bounding box center [704, 473] width 491 height 23
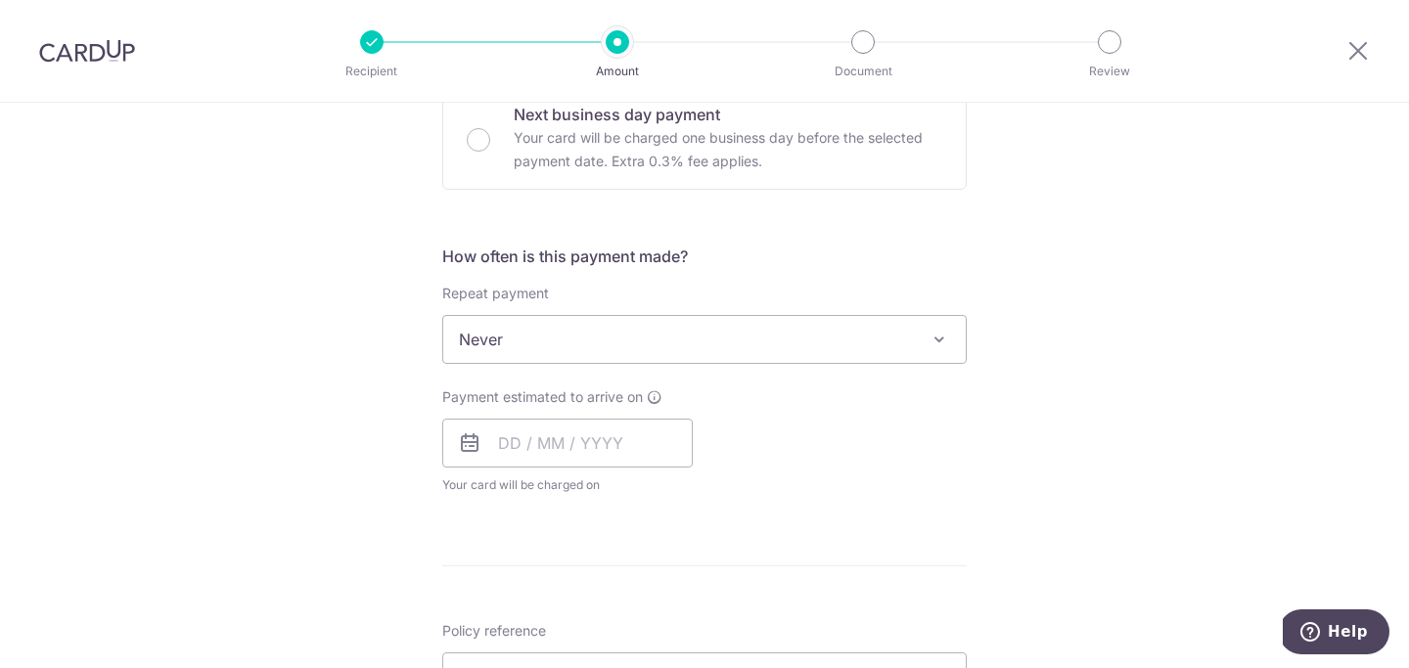
scroll to position [623, 0]
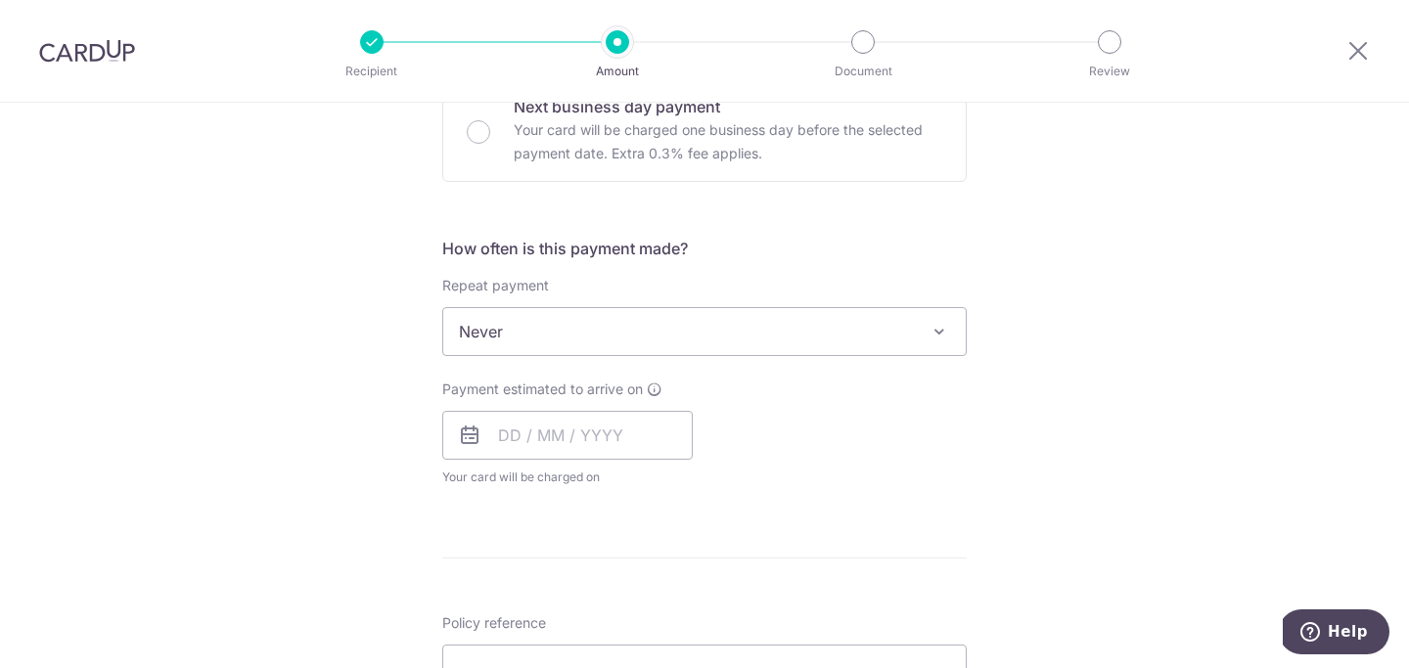
click at [805, 342] on span "Never" at bounding box center [704, 331] width 523 height 47
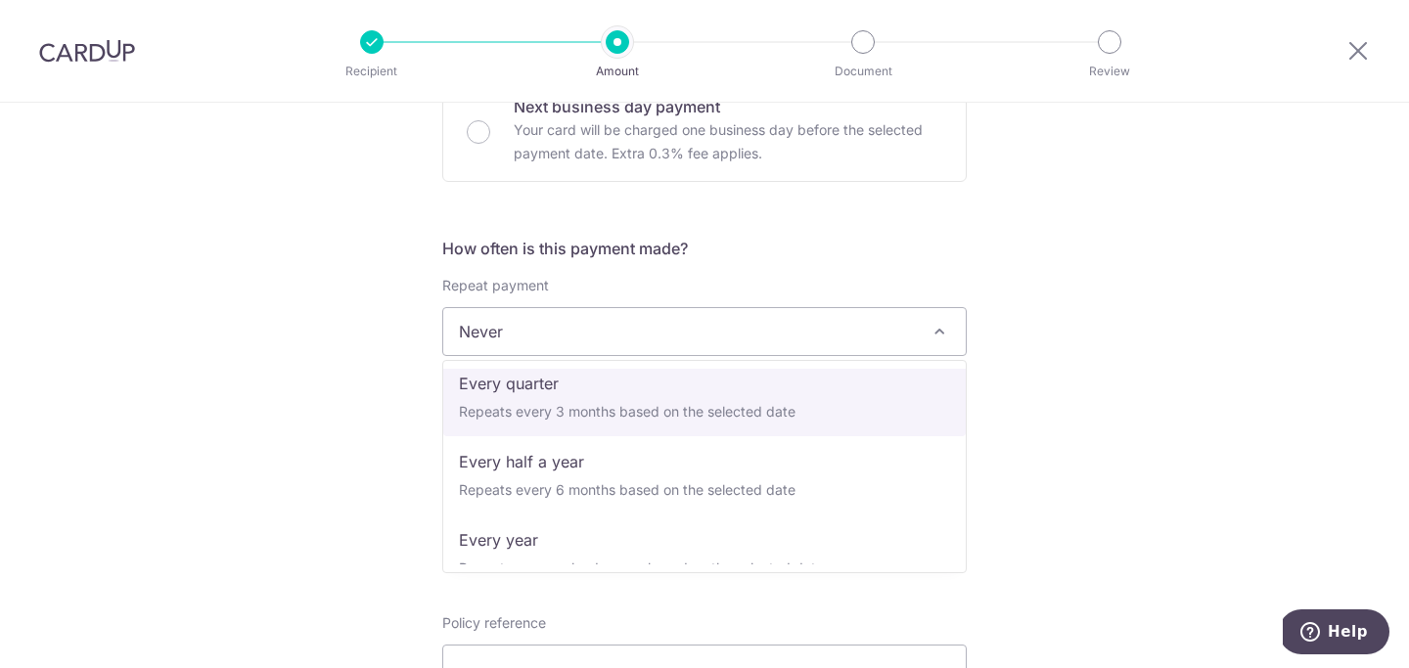
scroll to position [274, 0]
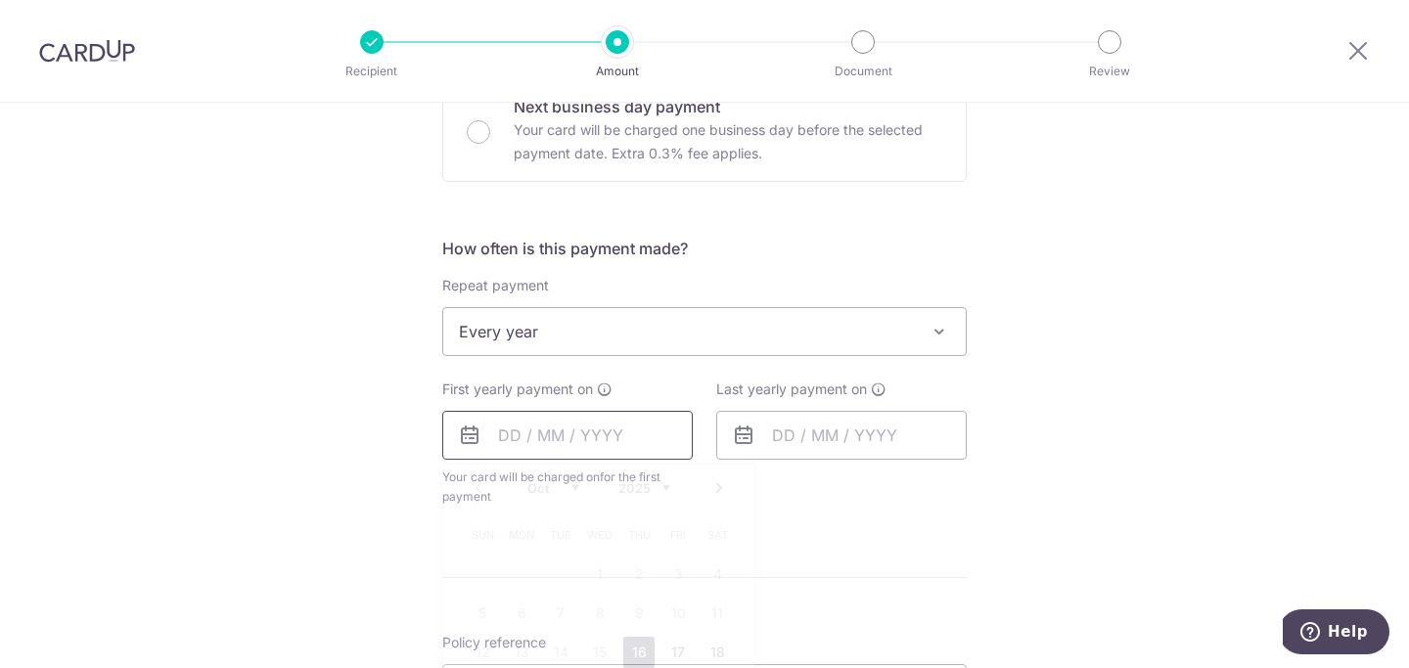
click at [572, 434] on input "text" at bounding box center [567, 435] width 251 height 49
drag, startPoint x: 326, startPoint y: 416, endPoint x: 355, endPoint y: 407, distance: 30.6
click at [326, 416] on div "Tell us more about your payment Enter payment amount SGD 344.25 344.25 Select C…" at bounding box center [704, 374] width 1409 height 1790
click at [580, 332] on span "Every year" at bounding box center [704, 331] width 523 height 47
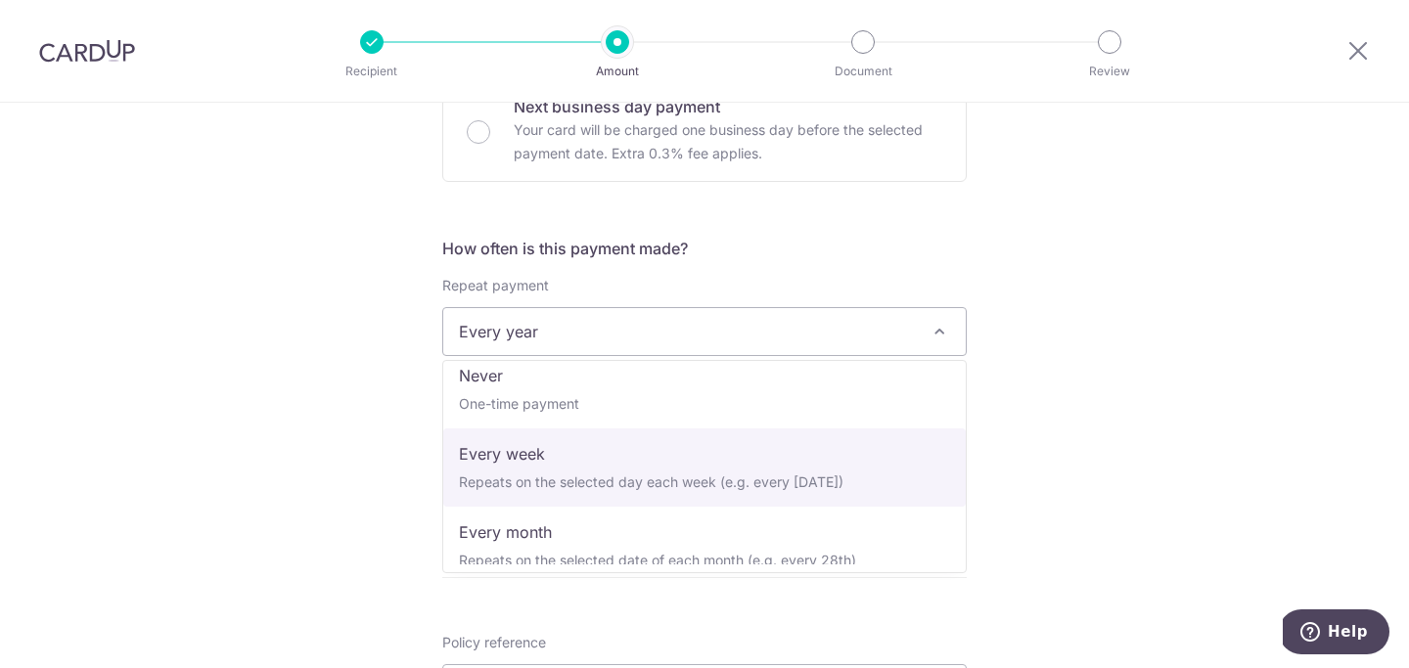
scroll to position [23, 0]
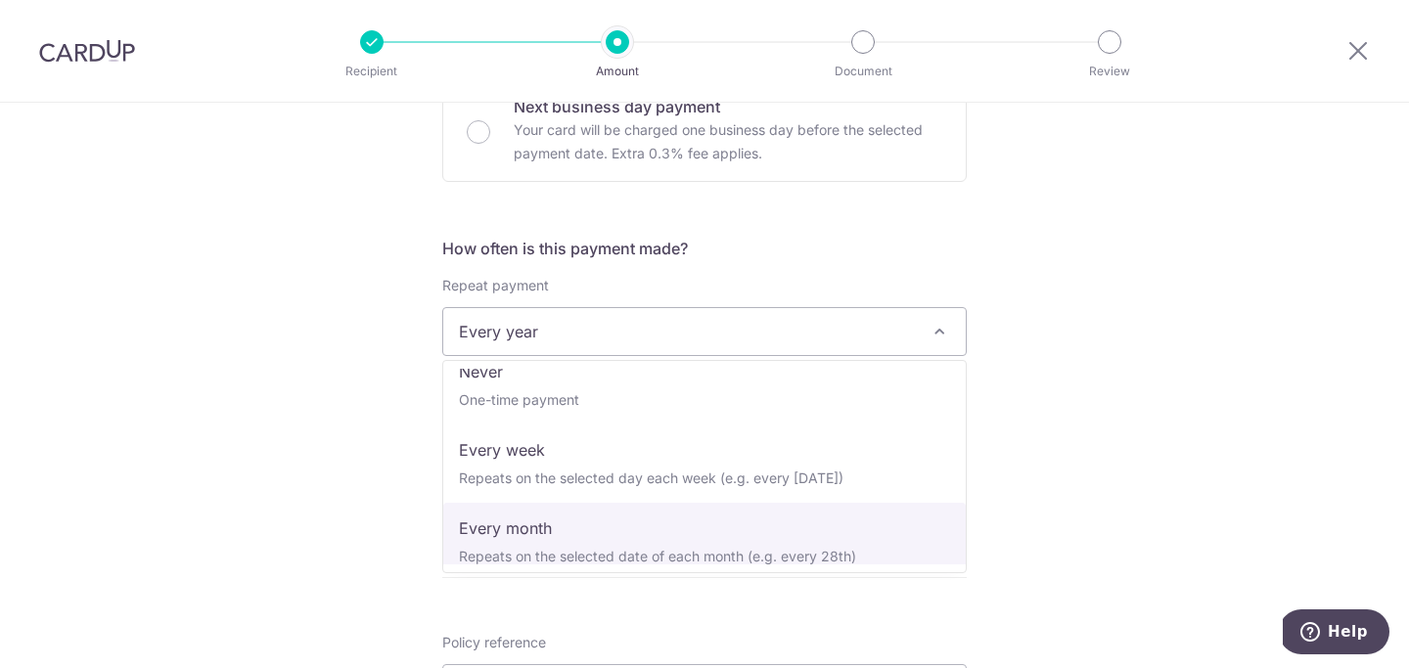
select select "3"
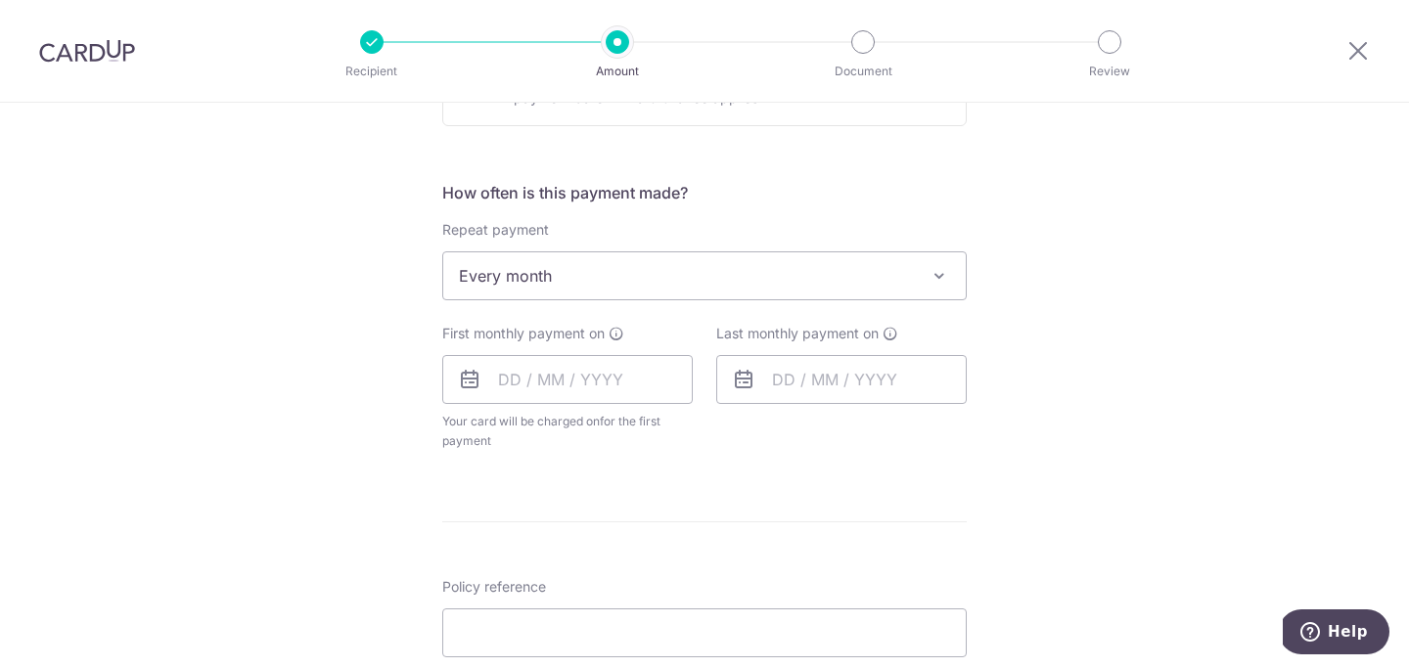
scroll to position [680, 0]
click at [543, 392] on input "text" at bounding box center [567, 378] width 251 height 49
click at [630, 598] on link "16" at bounding box center [638, 593] width 31 height 31
type input "[DATE]"
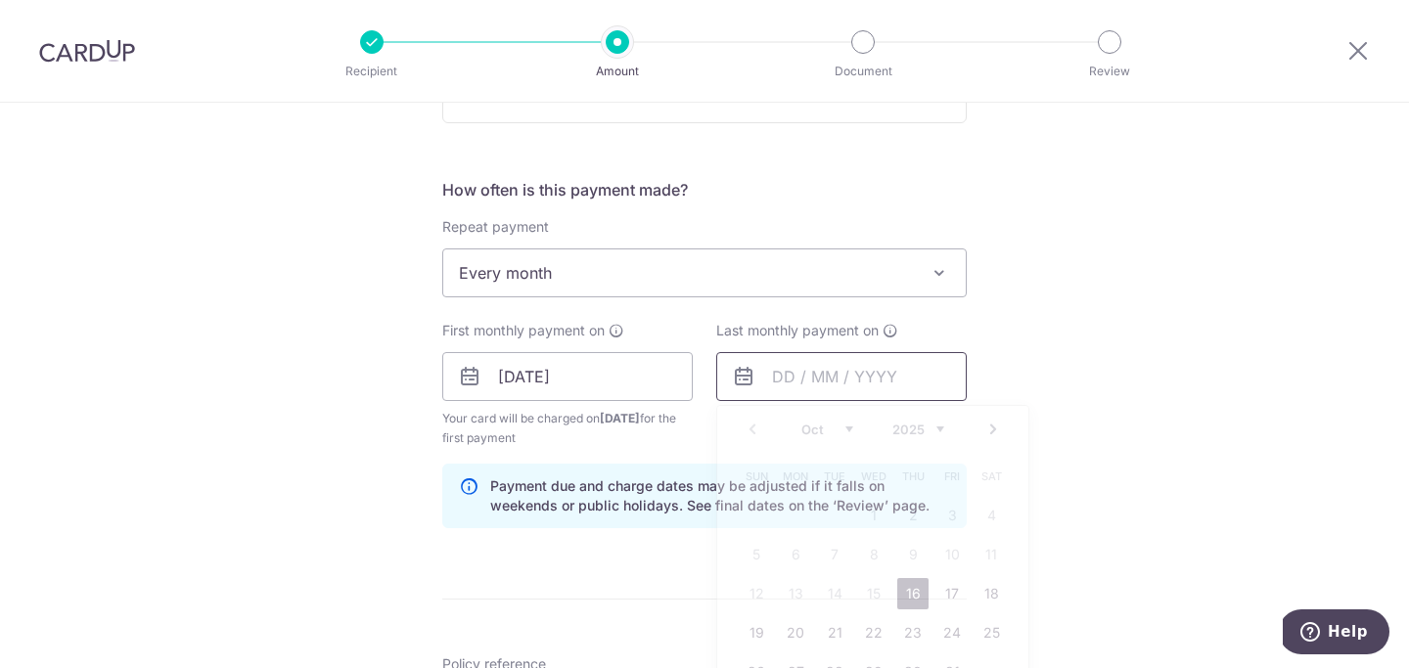
click at [780, 384] on input "text" at bounding box center [841, 376] width 251 height 49
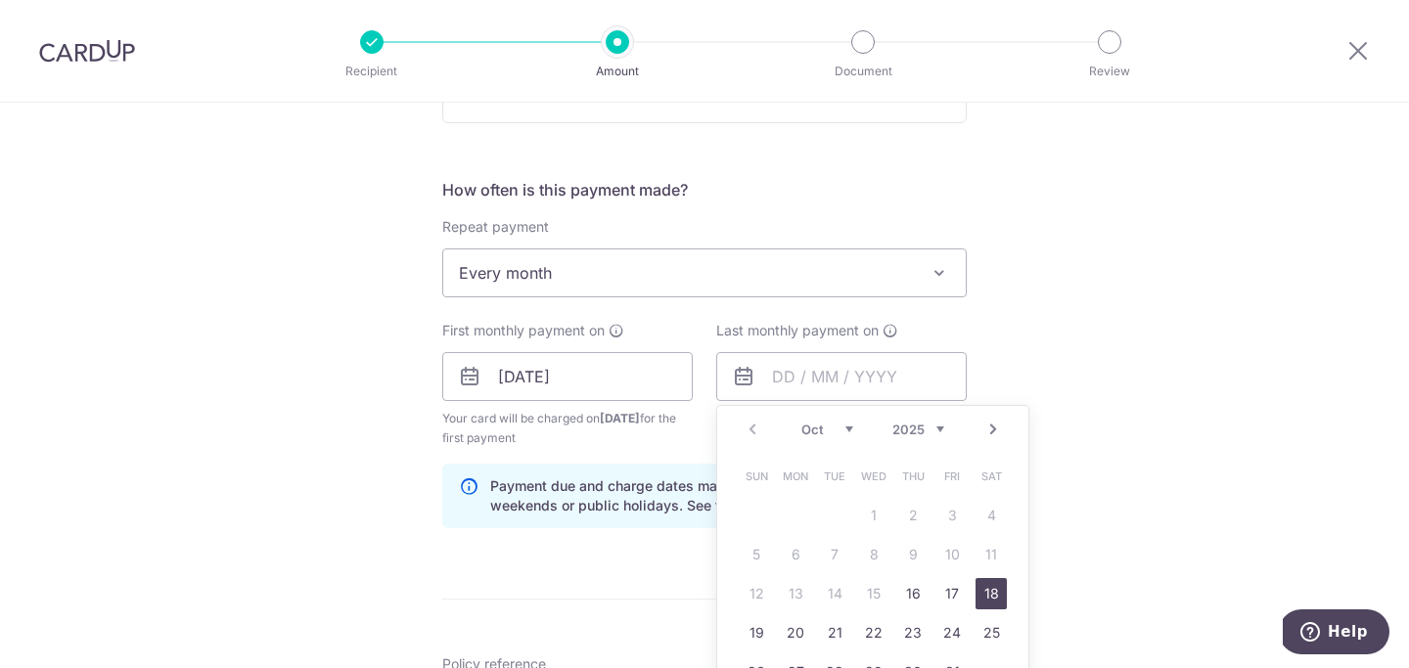
click at [991, 595] on link "18" at bounding box center [991, 593] width 31 height 31
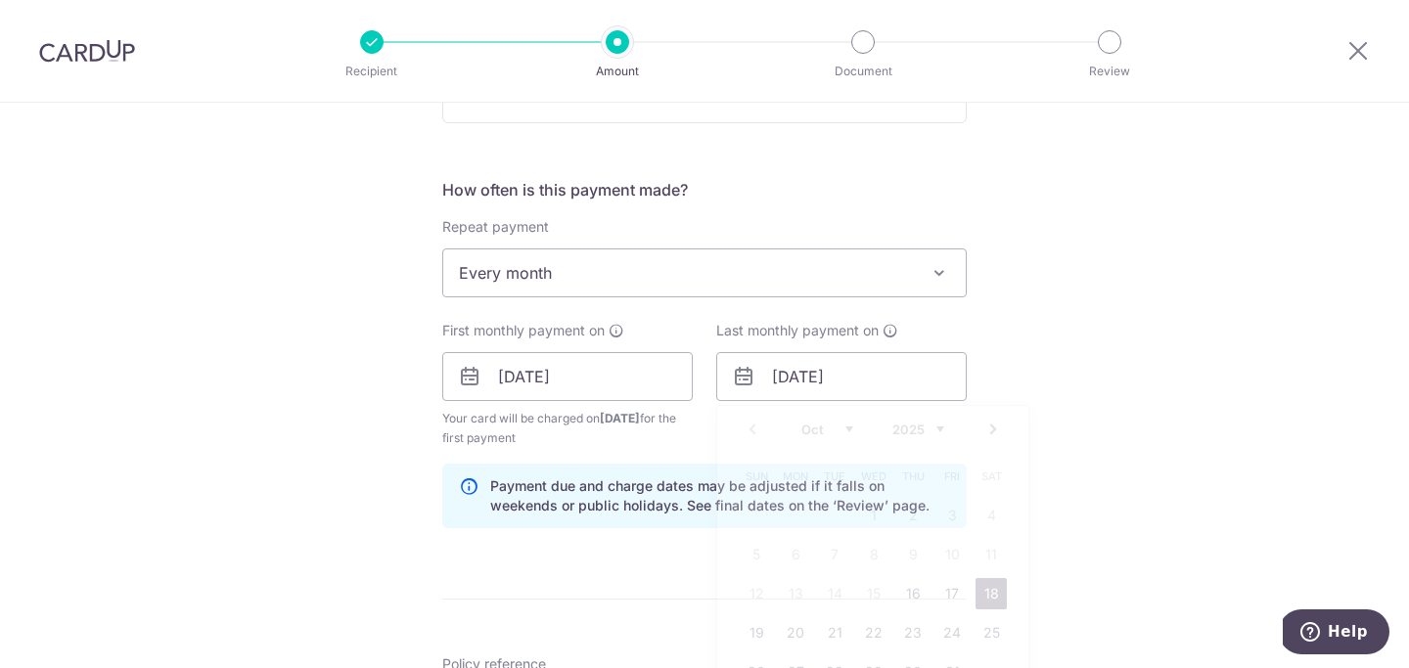
scroll to position [683, 0]
click at [876, 384] on input "18/10/2025" at bounding box center [841, 375] width 251 height 49
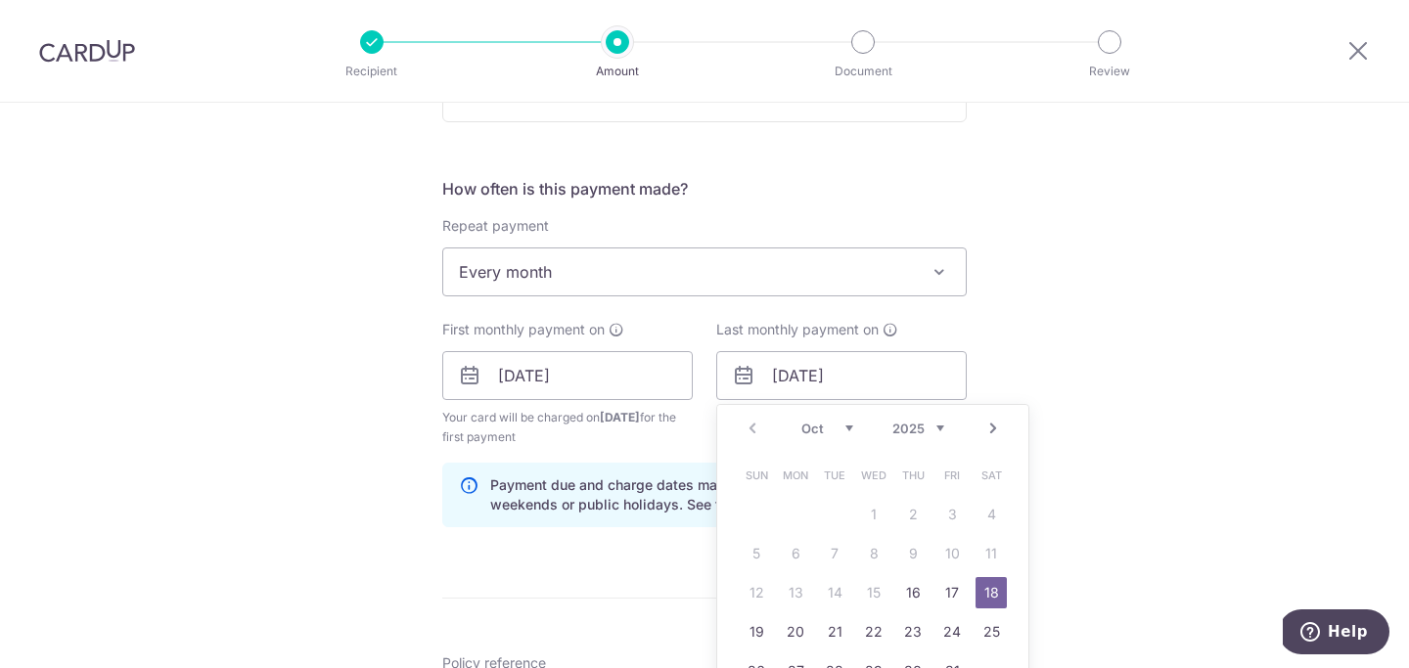
click at [940, 429] on select "2025 2026 2027 2028 2029 2030 2031 2032 2033 2034 2035" at bounding box center [918, 429] width 52 height 16
click at [837, 423] on select "Jan Feb Mar Apr May Jun Jul Aug Sep Oct Nov Dec" at bounding box center [827, 429] width 52 height 16
click at [990, 521] on link "7" at bounding box center [991, 514] width 31 height 31
type input "07/02/2026"
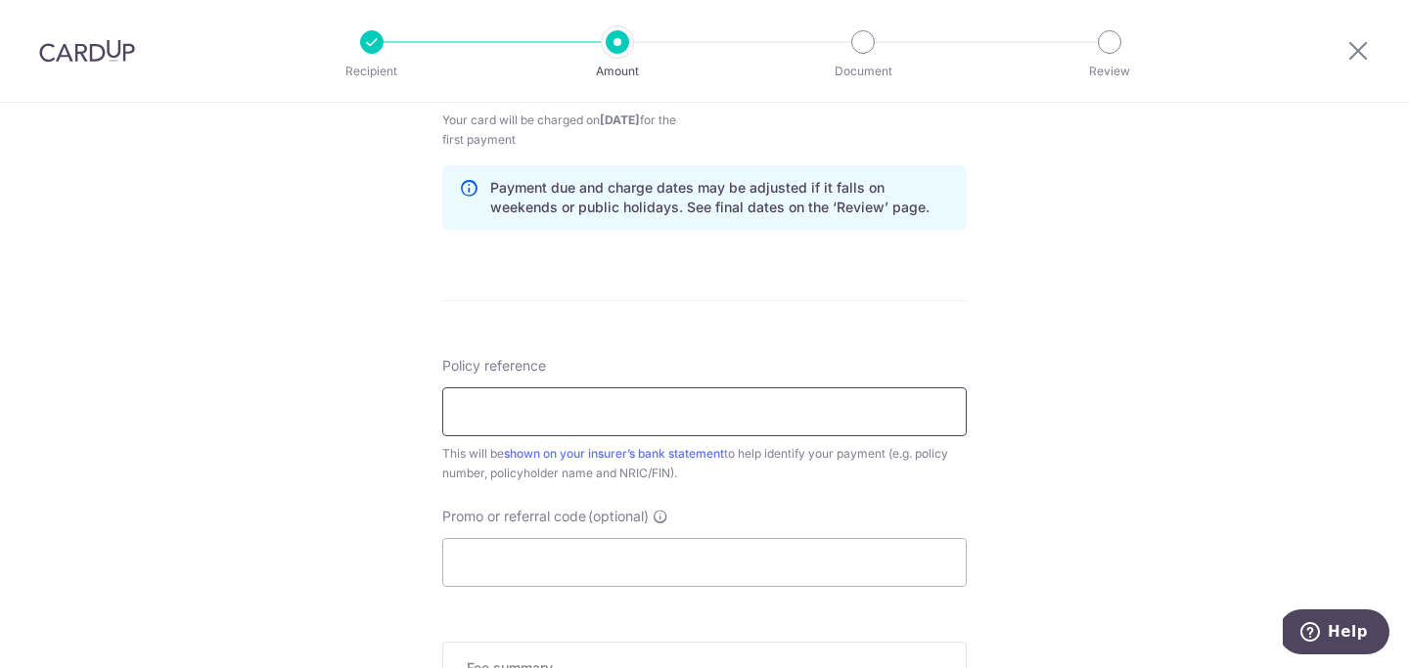
scroll to position [985, 0]
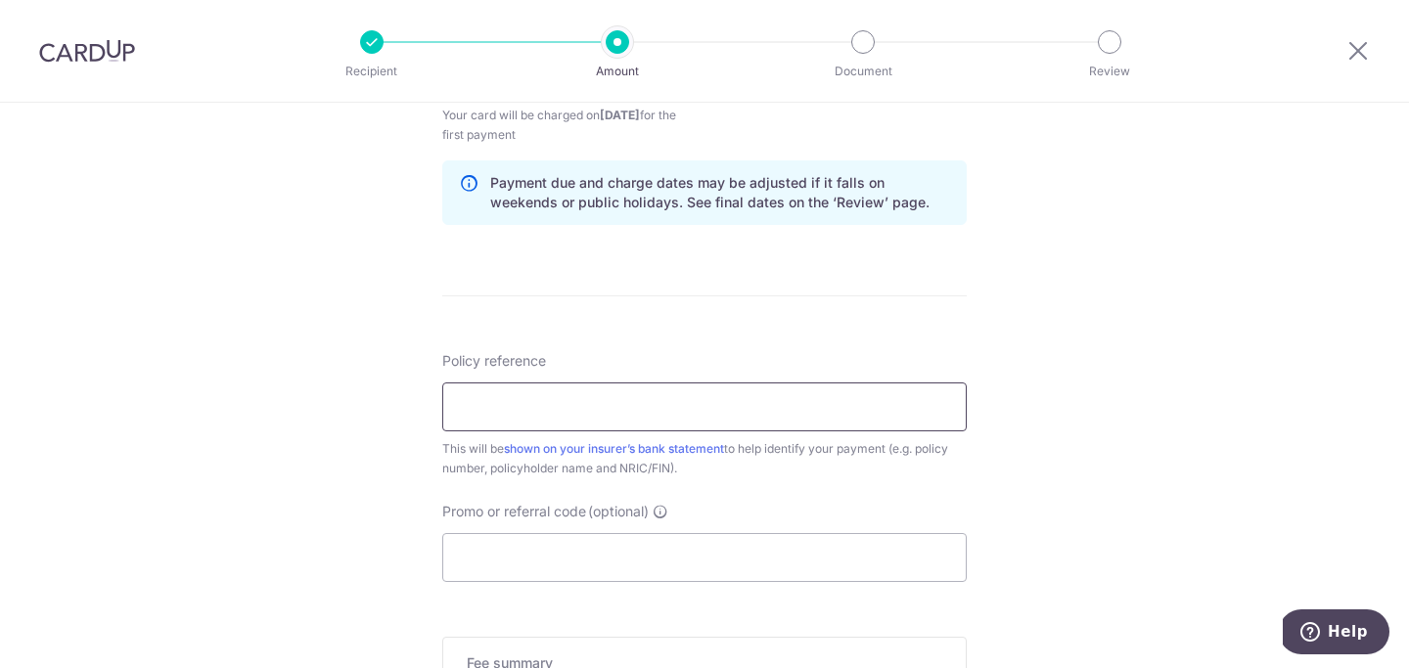
click at [579, 420] on input "Policy reference" at bounding box center [704, 407] width 525 height 49
paste input "86406593"
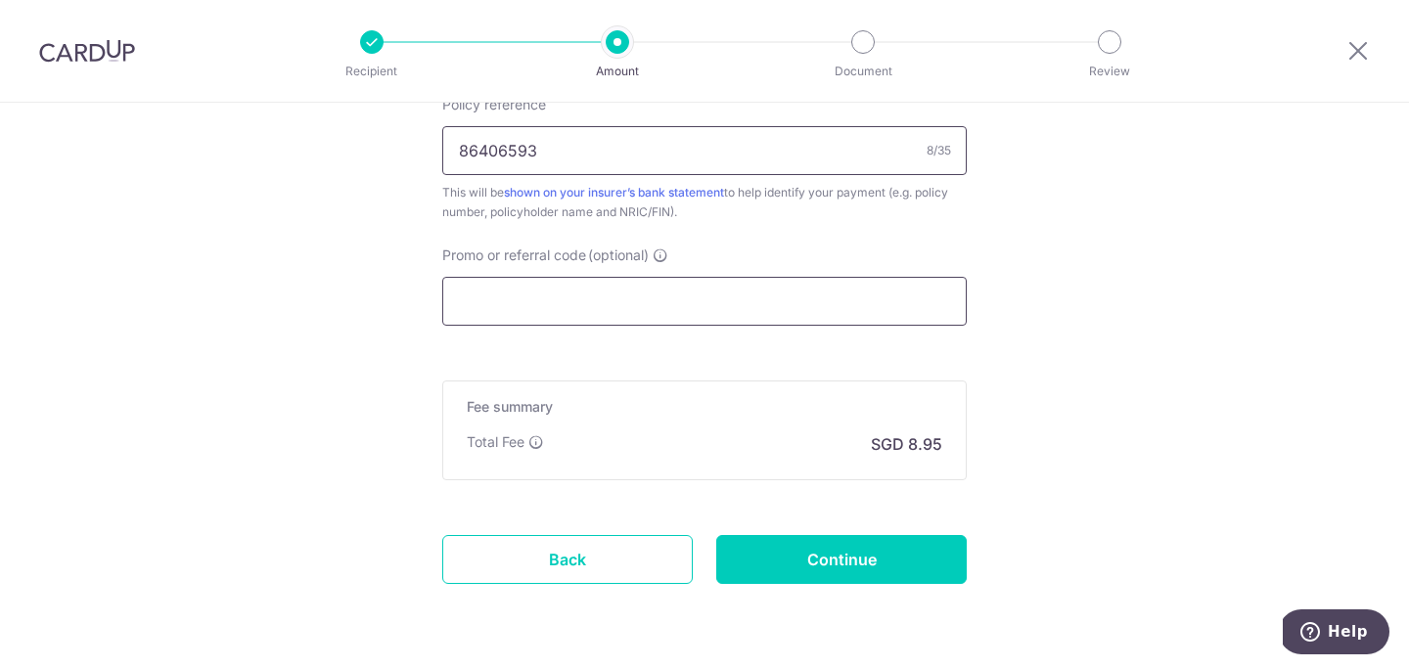
scroll to position [1247, 0]
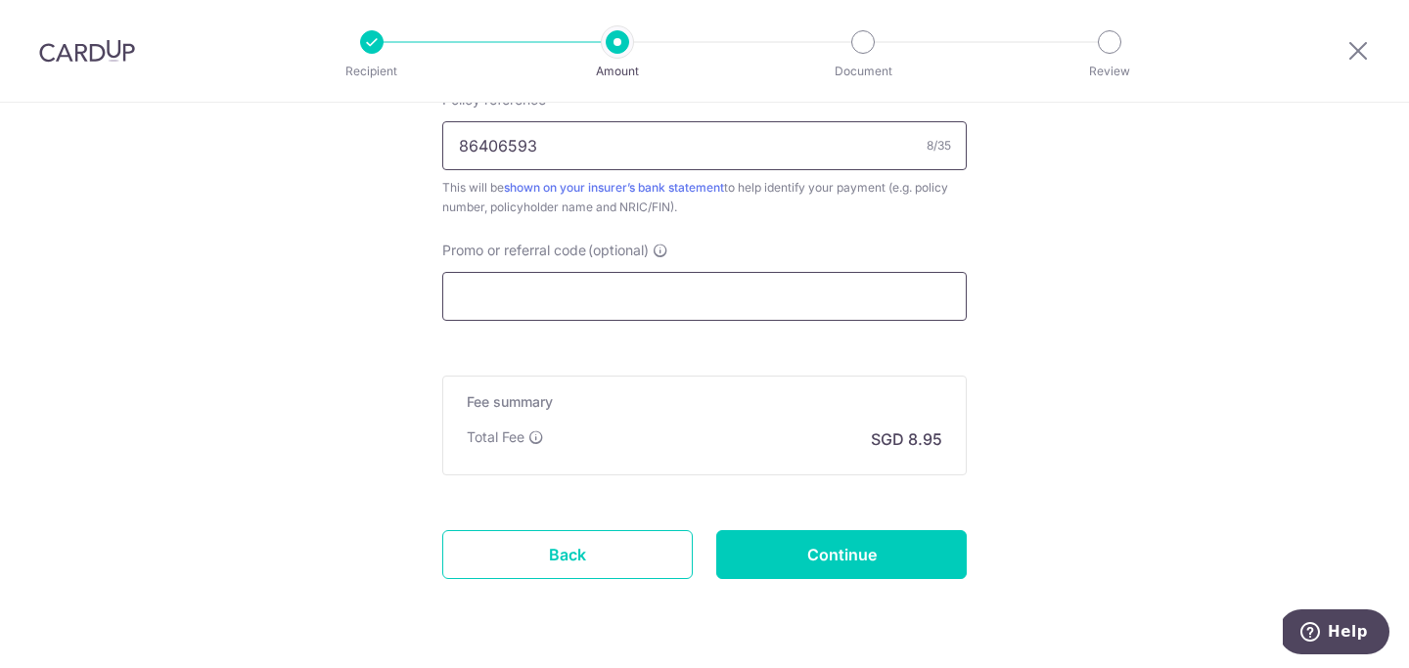
type input "86406593"
click at [660, 296] on input "Promo or referral code (optional)" at bounding box center [704, 296] width 525 height 49
paste input "REC185"
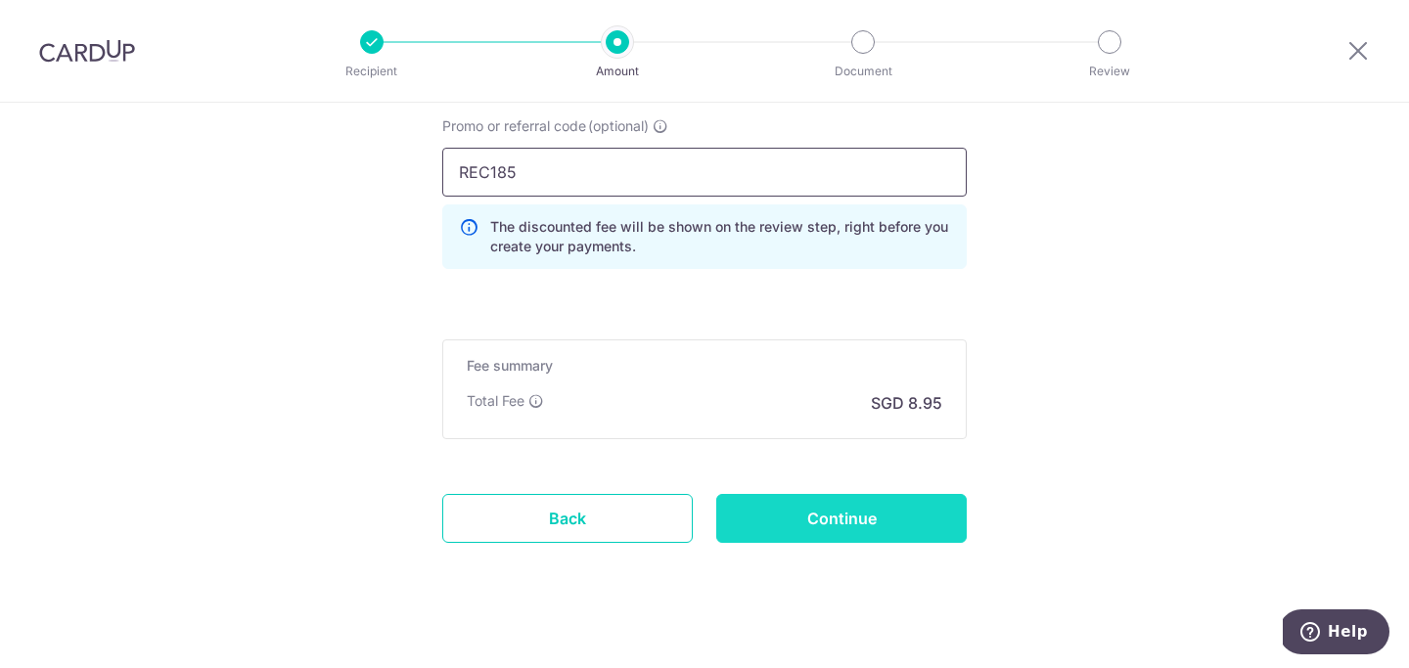
scroll to position [1378, 0]
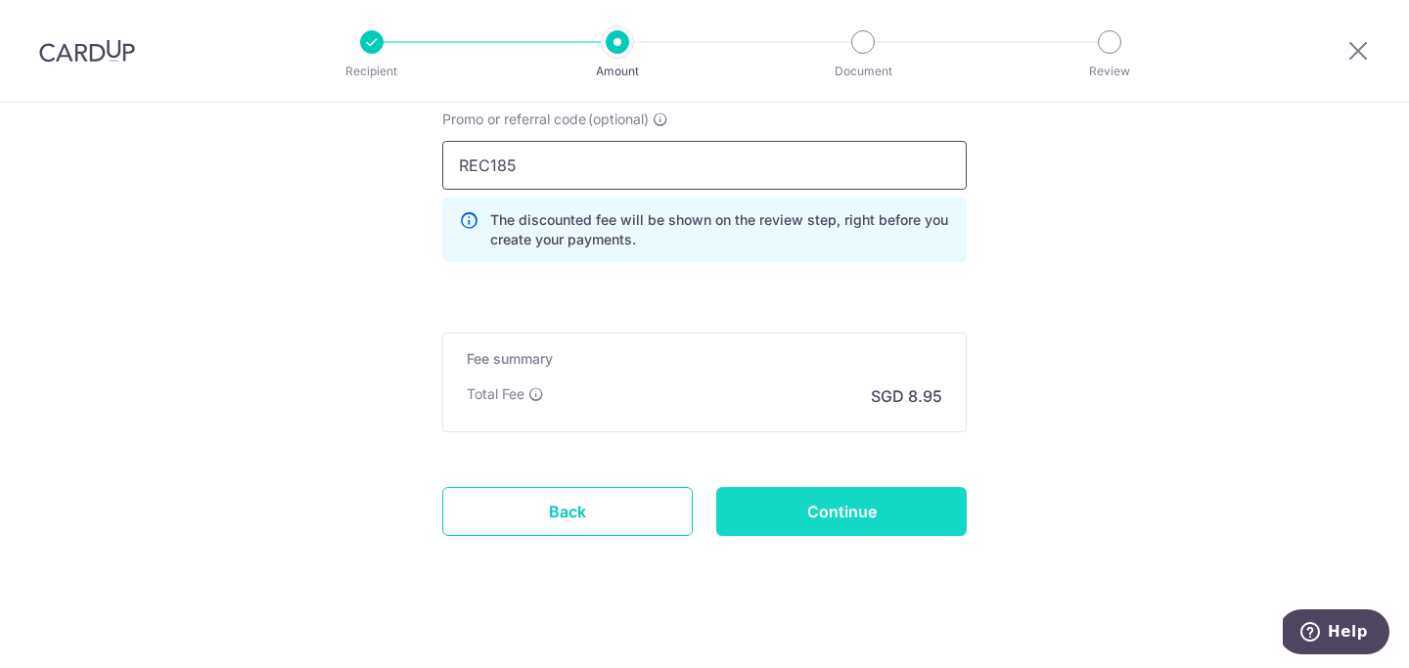
type input "REC185"
click at [864, 509] on input "Continue" at bounding box center [841, 511] width 251 height 49
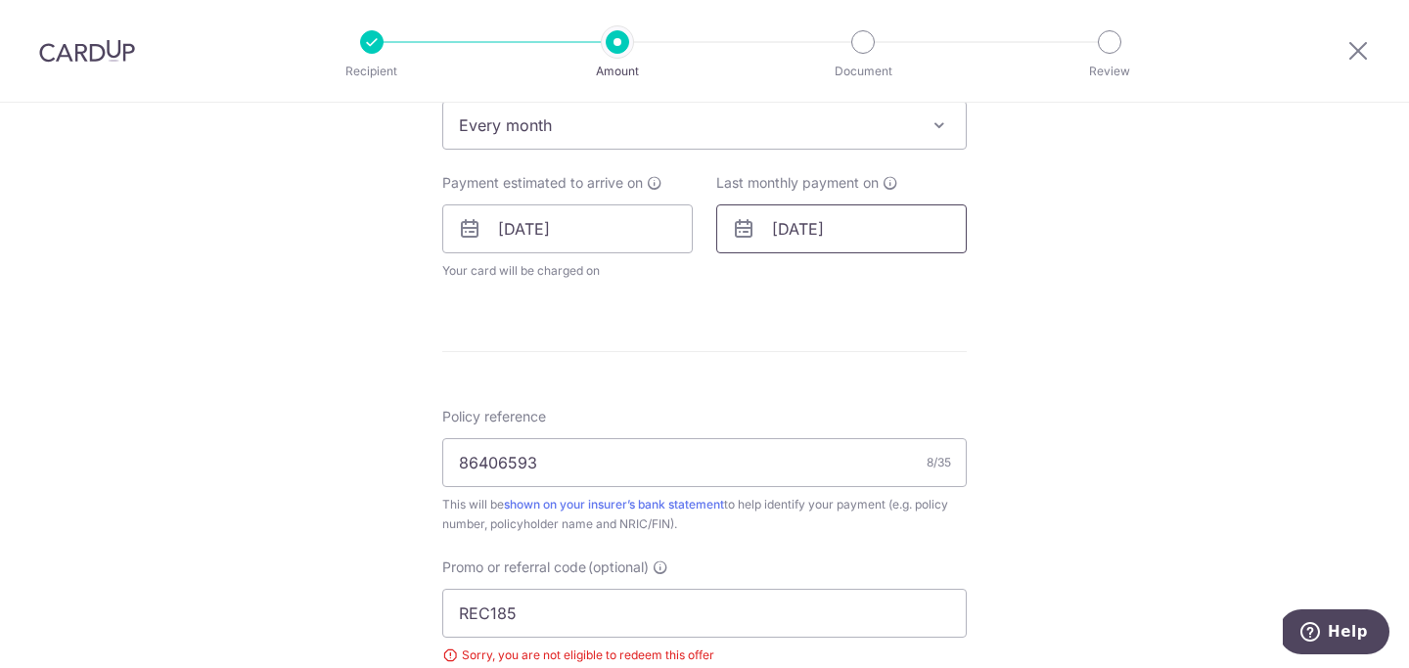
scroll to position [832, 0]
click at [874, 214] on input "[DATE]" at bounding box center [841, 227] width 251 height 49
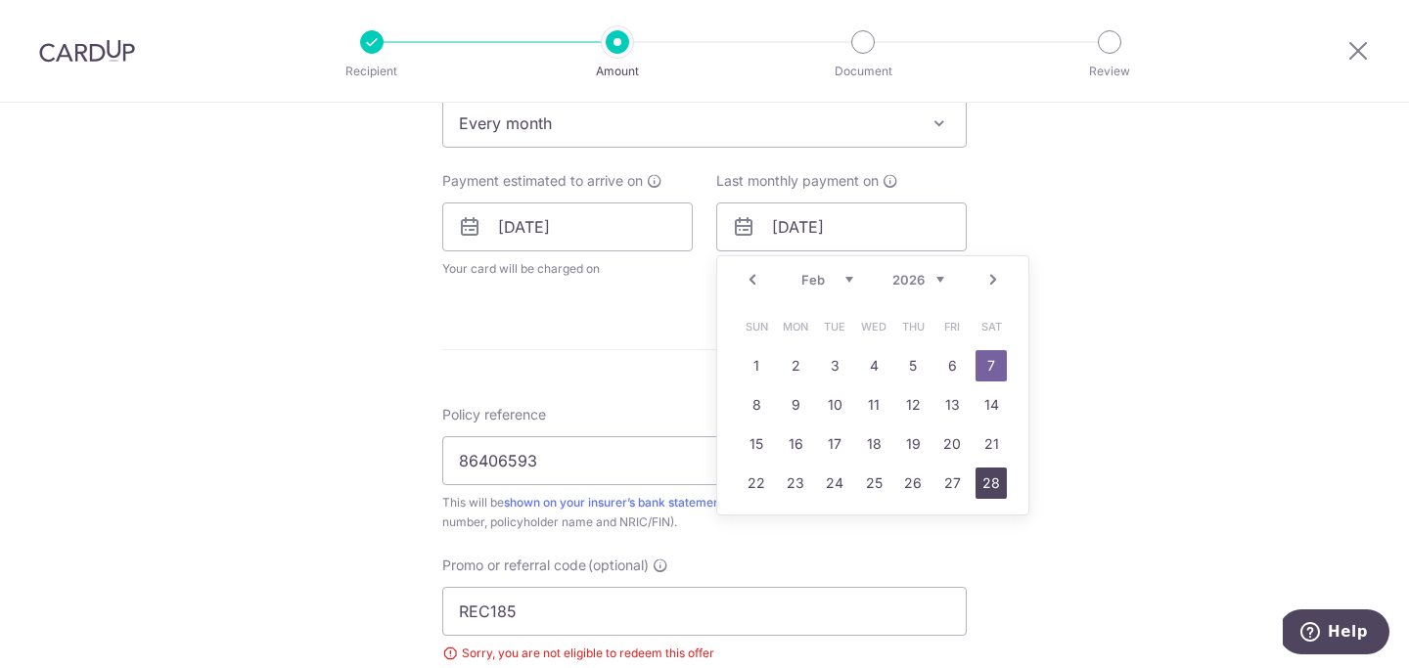
click at [992, 487] on link "28" at bounding box center [991, 483] width 31 height 31
type input "[DATE]"
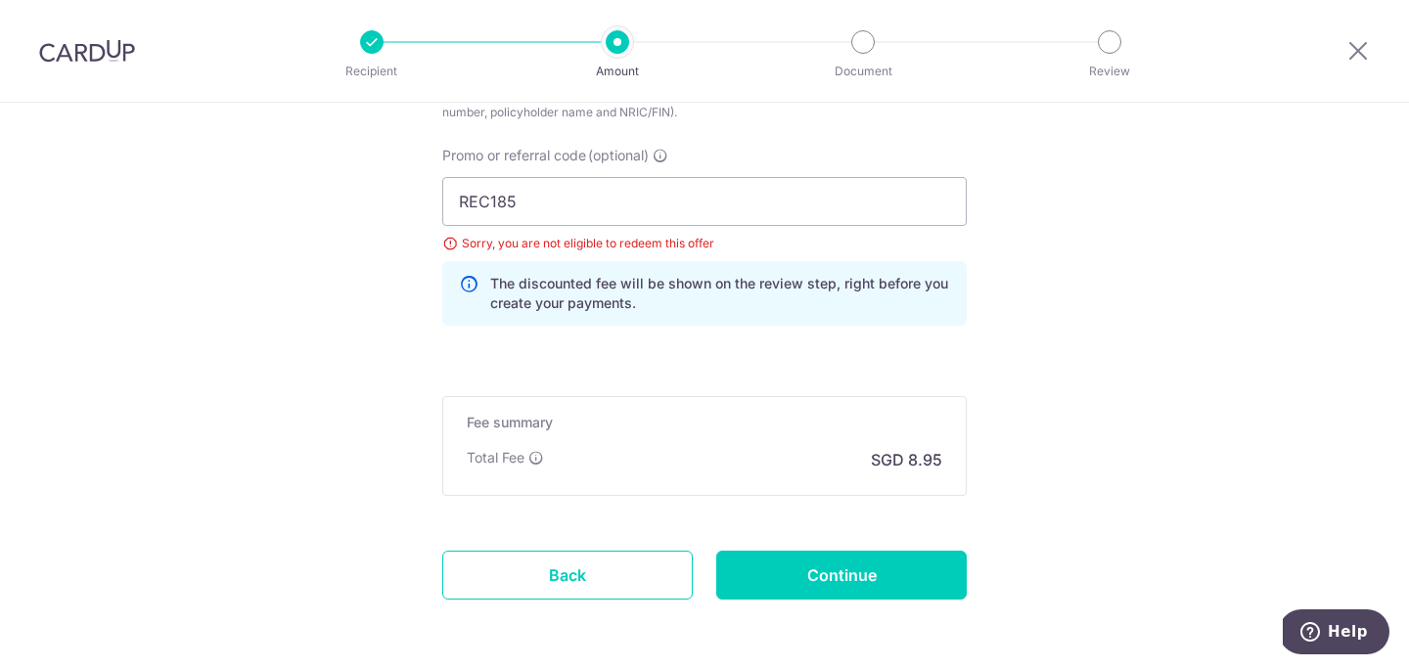
scroll to position [1400, 0]
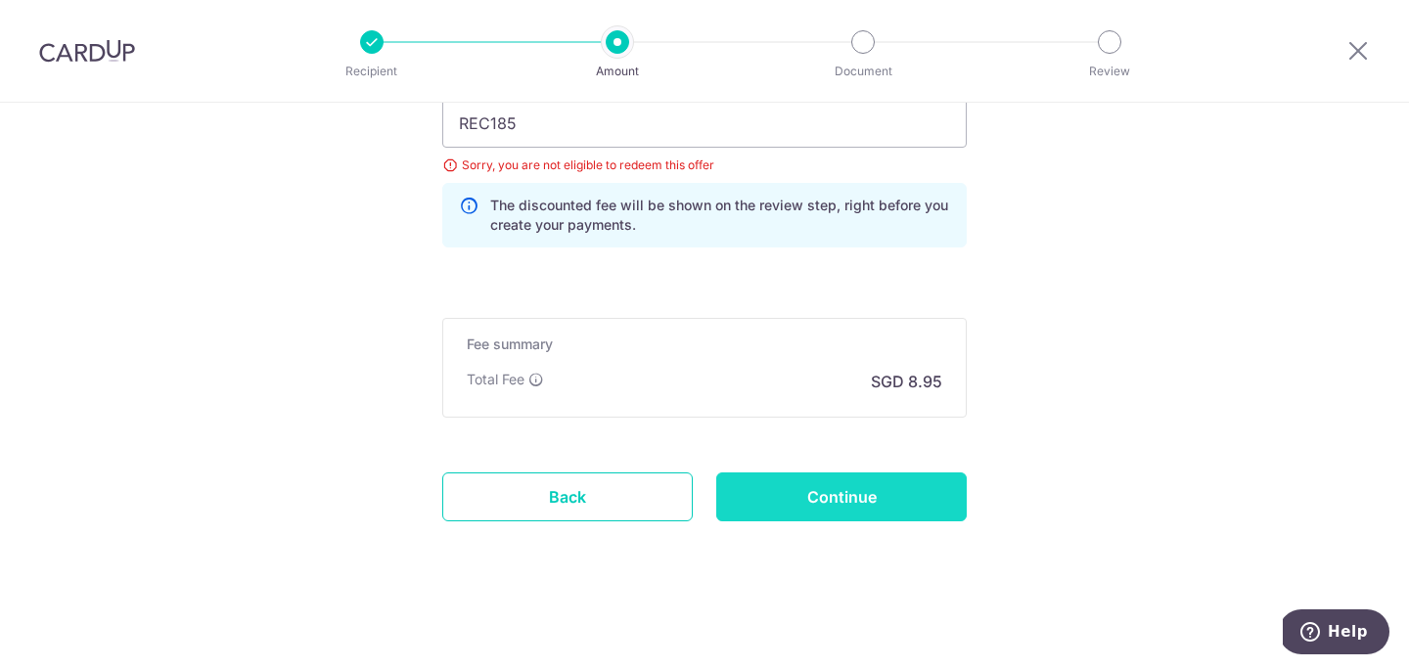
click at [884, 487] on input "Continue" at bounding box center [841, 497] width 251 height 49
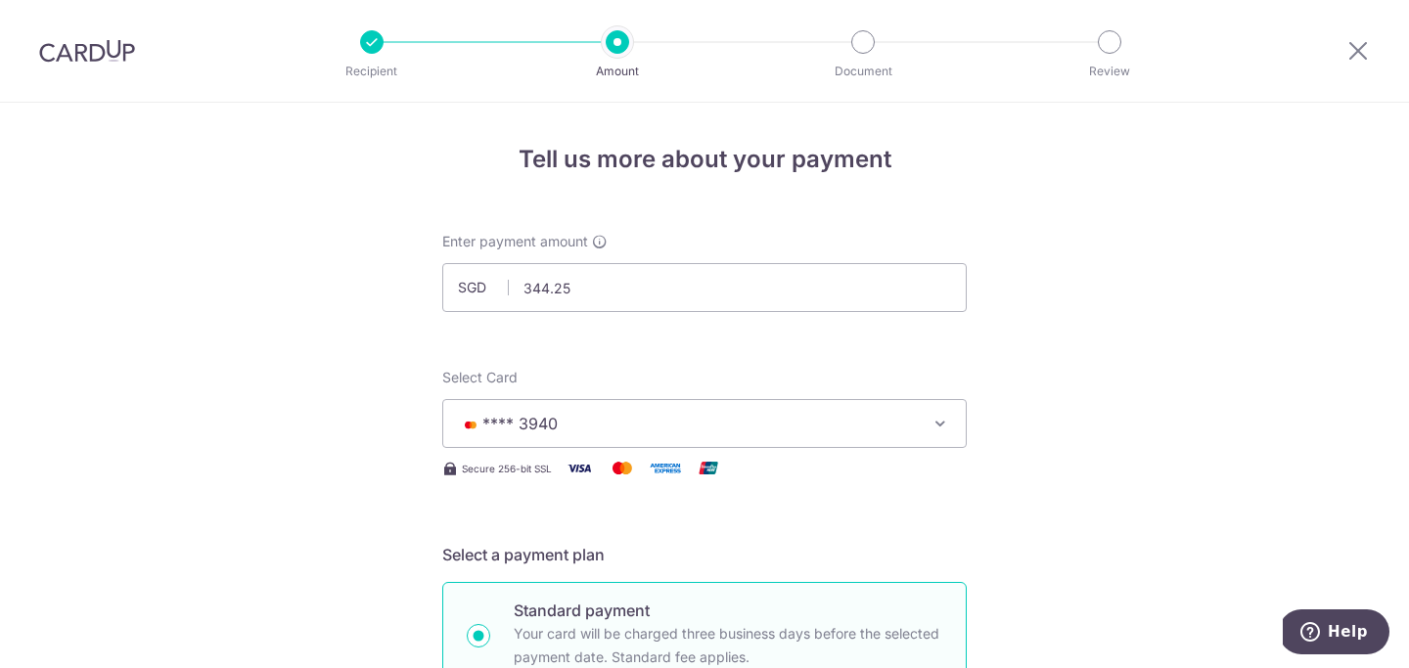
click at [943, 427] on icon "button" at bounding box center [941, 424] width 20 height 20
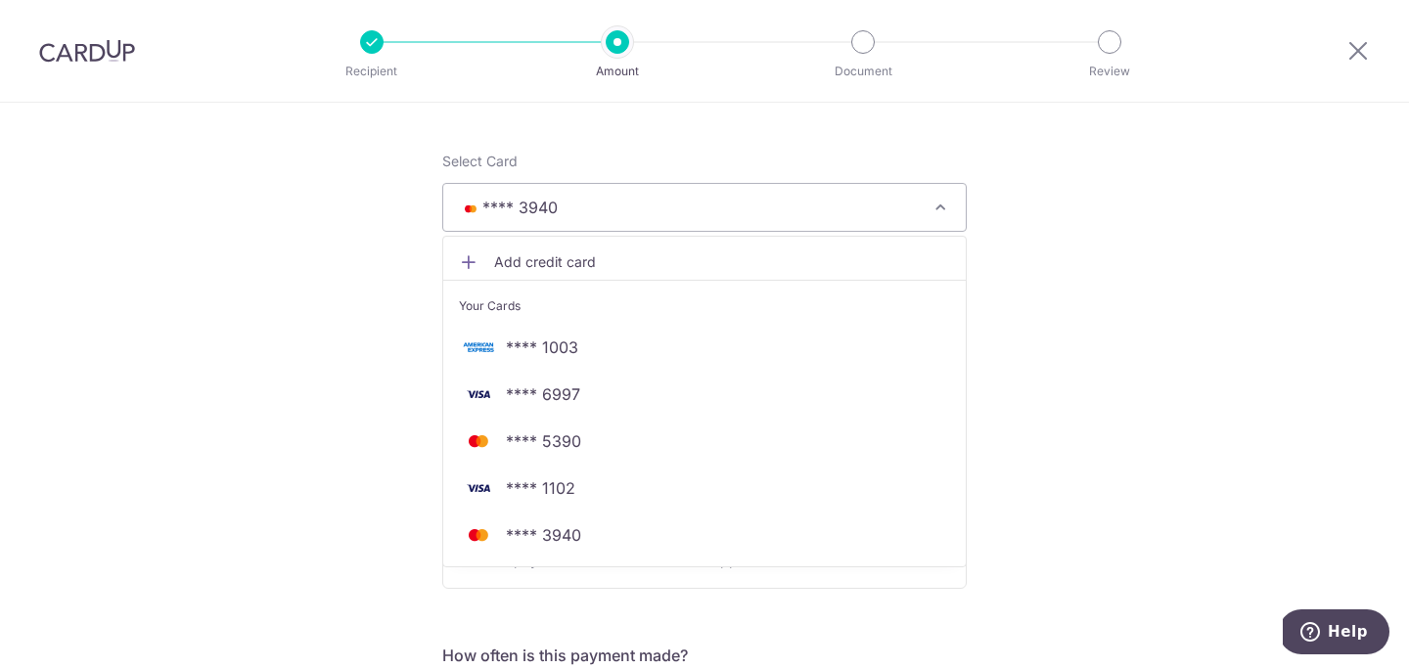
scroll to position [217, 0]
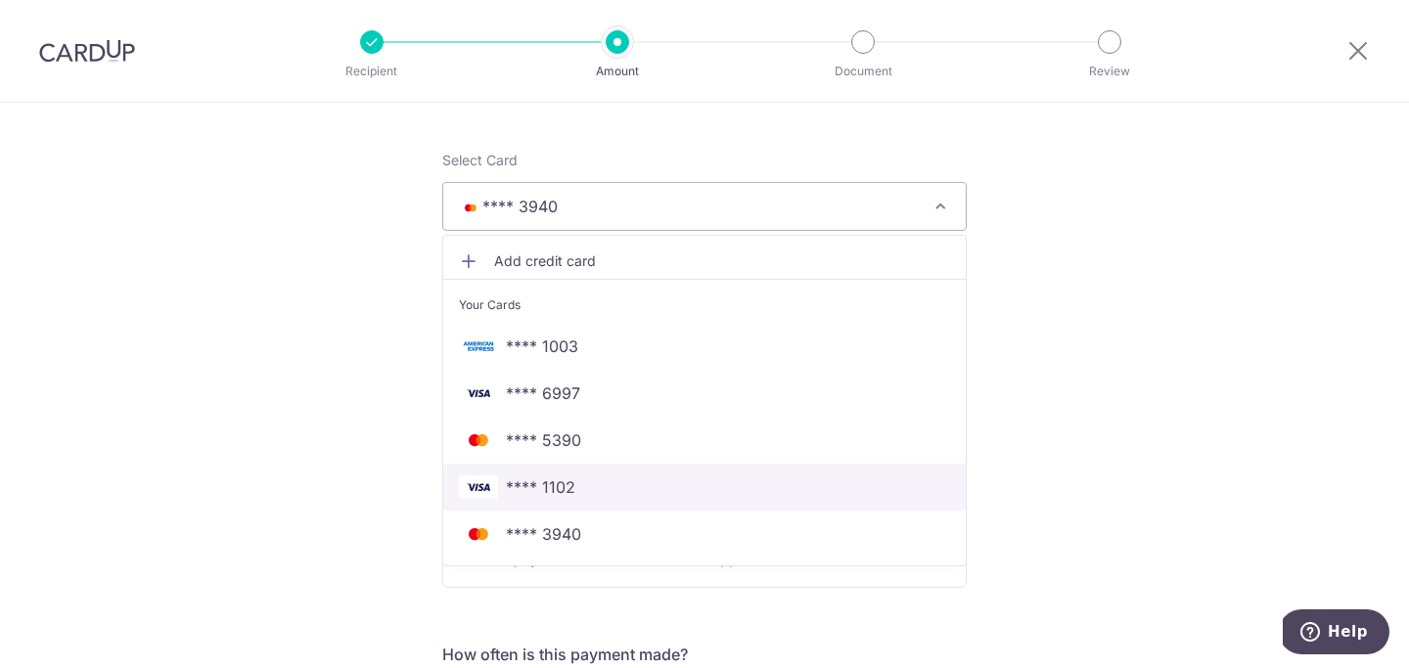
click at [616, 484] on span "**** 1102" at bounding box center [704, 487] width 491 height 23
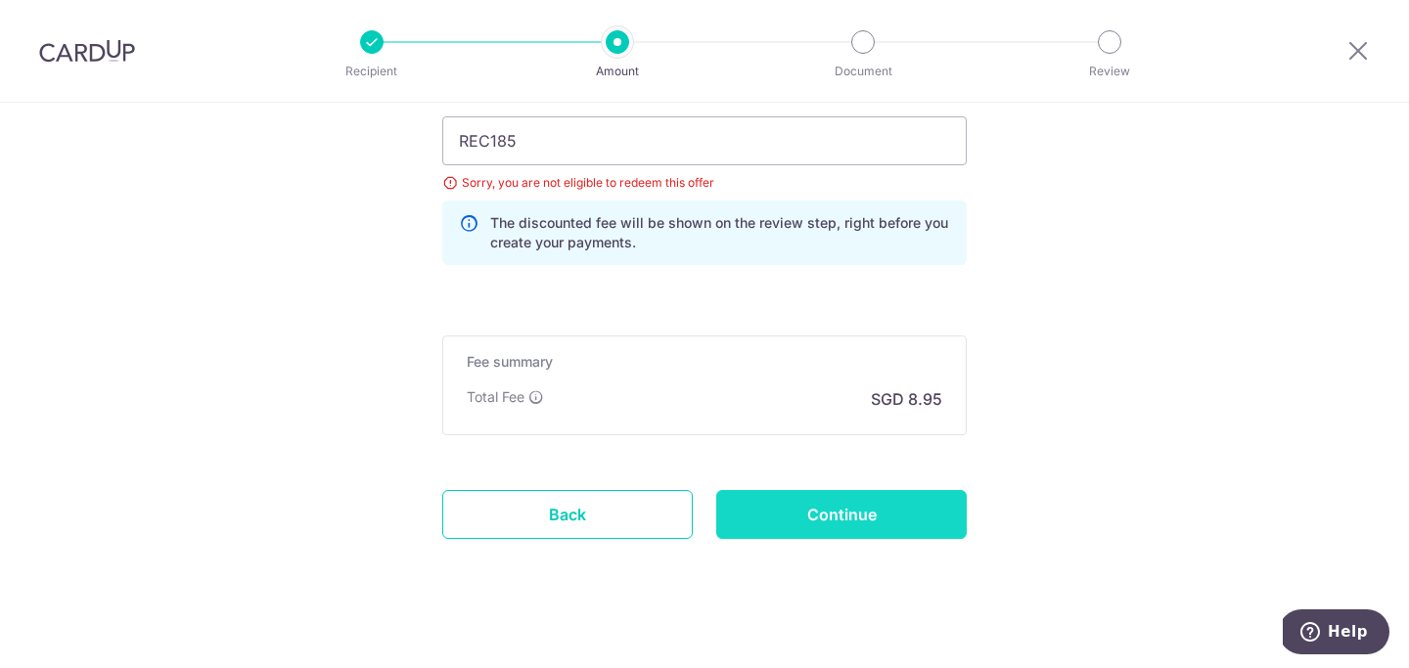
scroll to position [1320, 0]
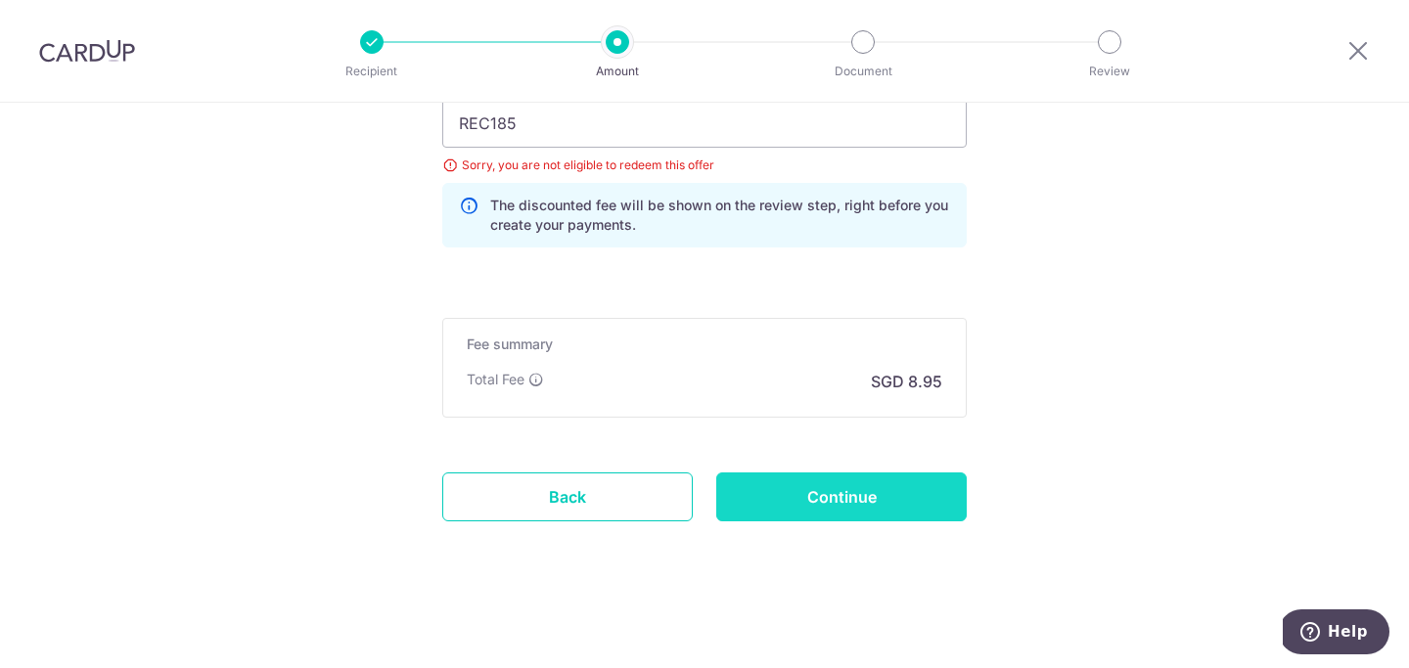
click at [877, 498] on input "Continue" at bounding box center [841, 497] width 251 height 49
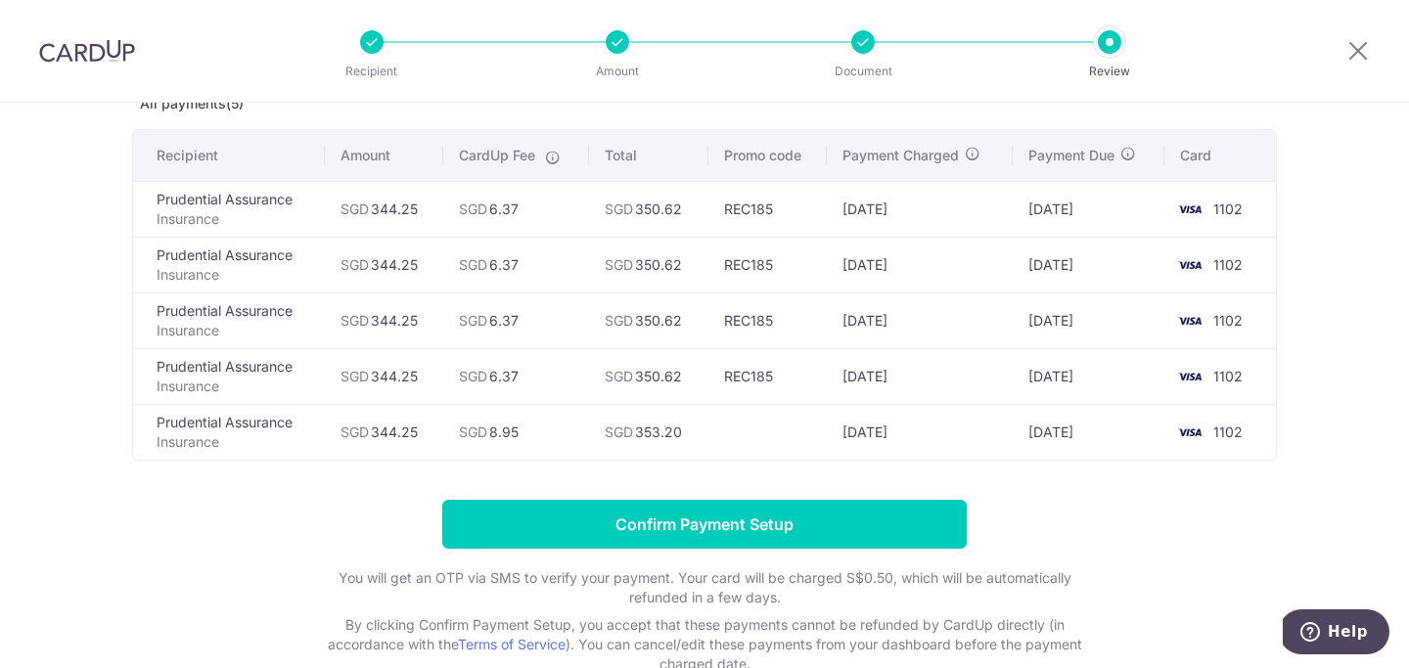
scroll to position [126, 0]
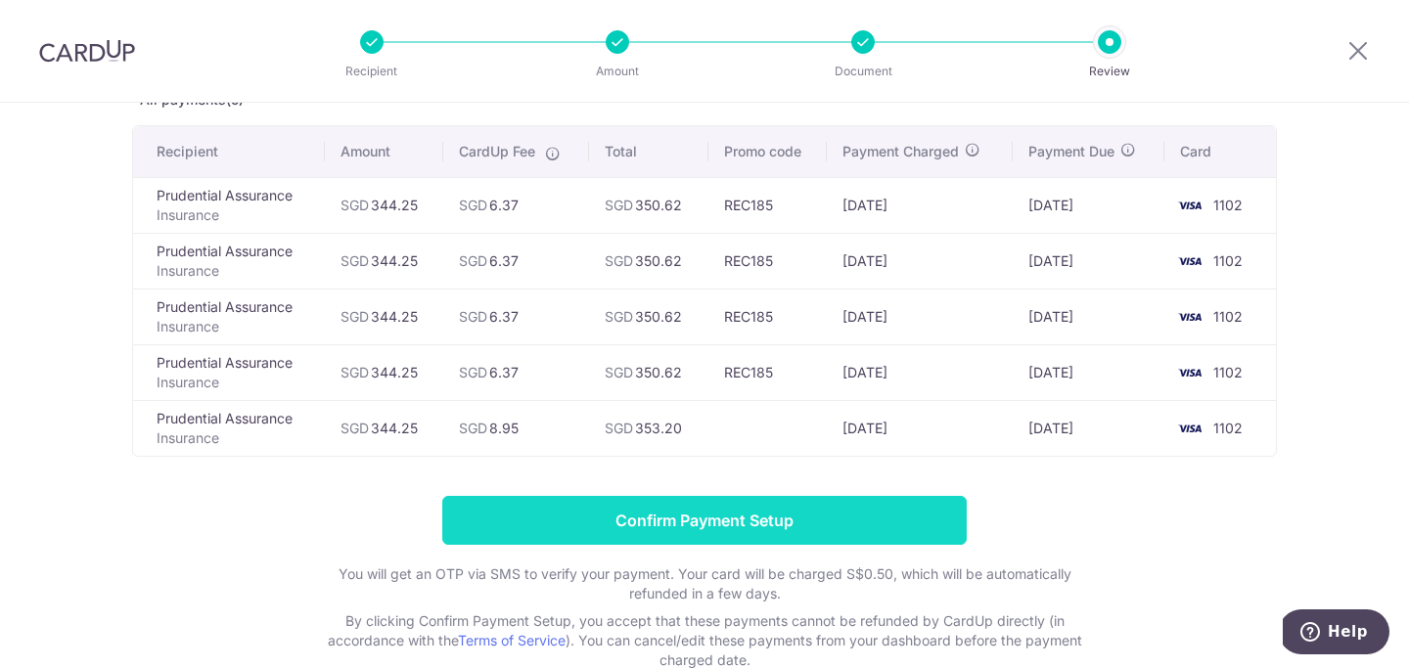
click at [811, 523] on input "Confirm Payment Setup" at bounding box center [704, 520] width 525 height 49
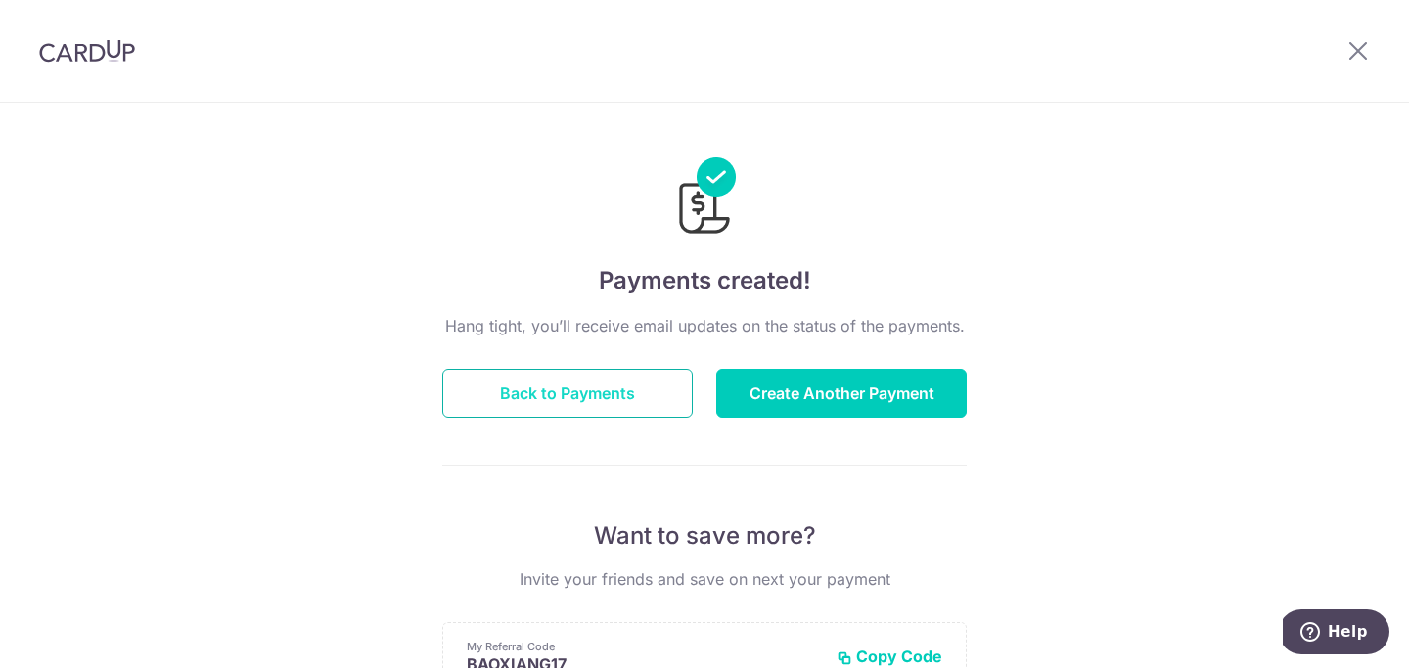
click at [575, 381] on button "Back to Payments" at bounding box center [567, 393] width 251 height 49
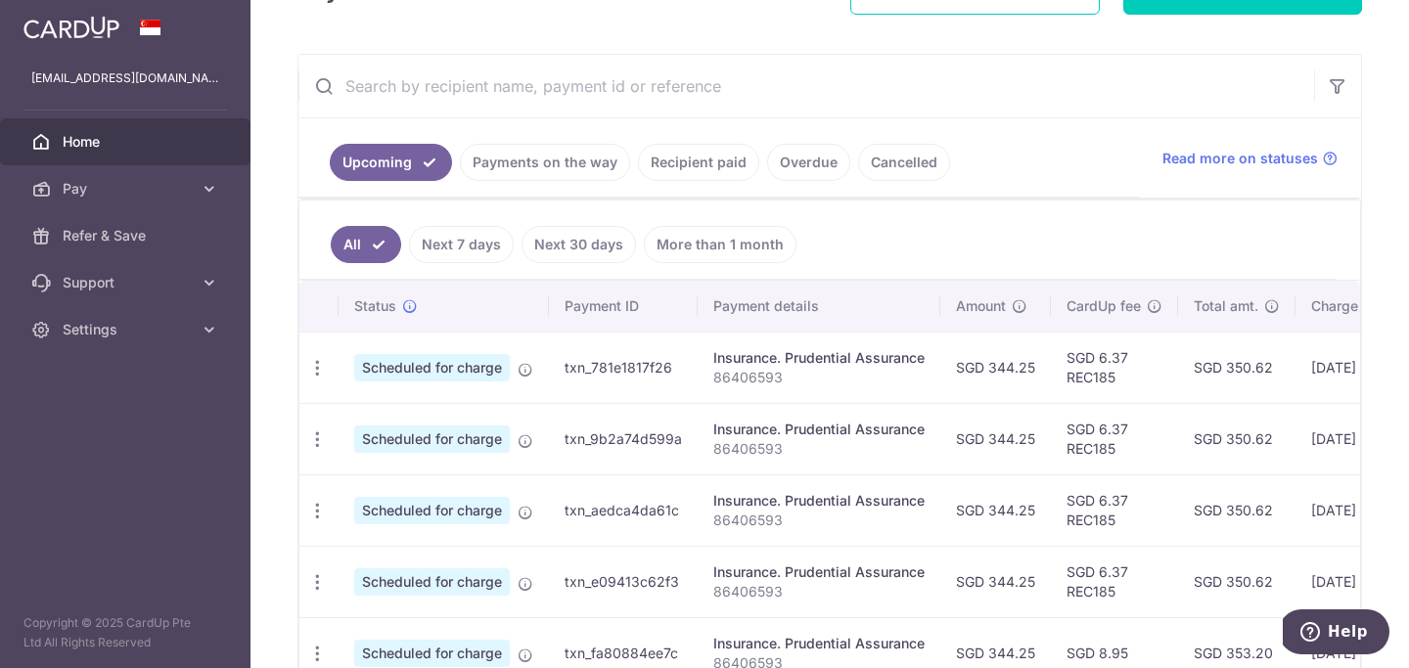
scroll to position [343, 0]
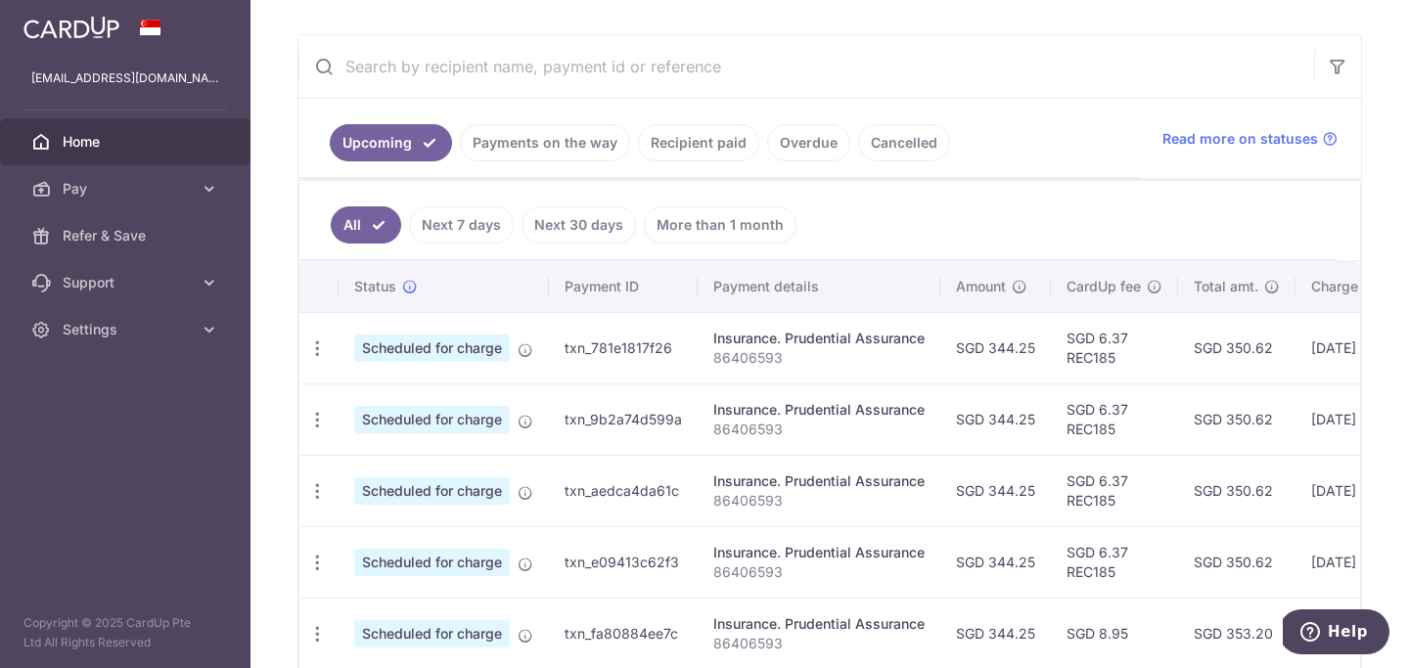
click at [682, 230] on body "[EMAIL_ADDRESS][DOMAIN_NAME] Home Pay Payments Recipients Cards Refer & Save Su…" at bounding box center [704, 334] width 1409 height 668
click at [444, 227] on link "Next 7 days" at bounding box center [461, 224] width 105 height 37
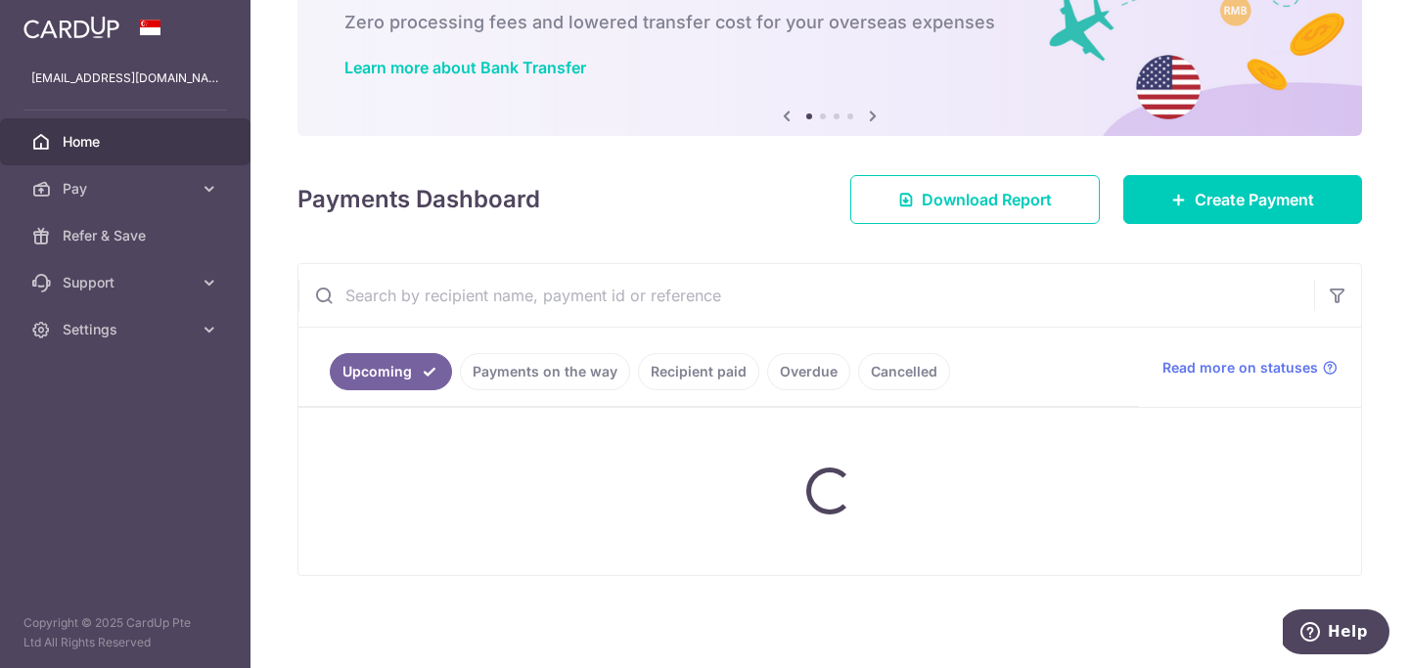
scroll to position [155, 0]
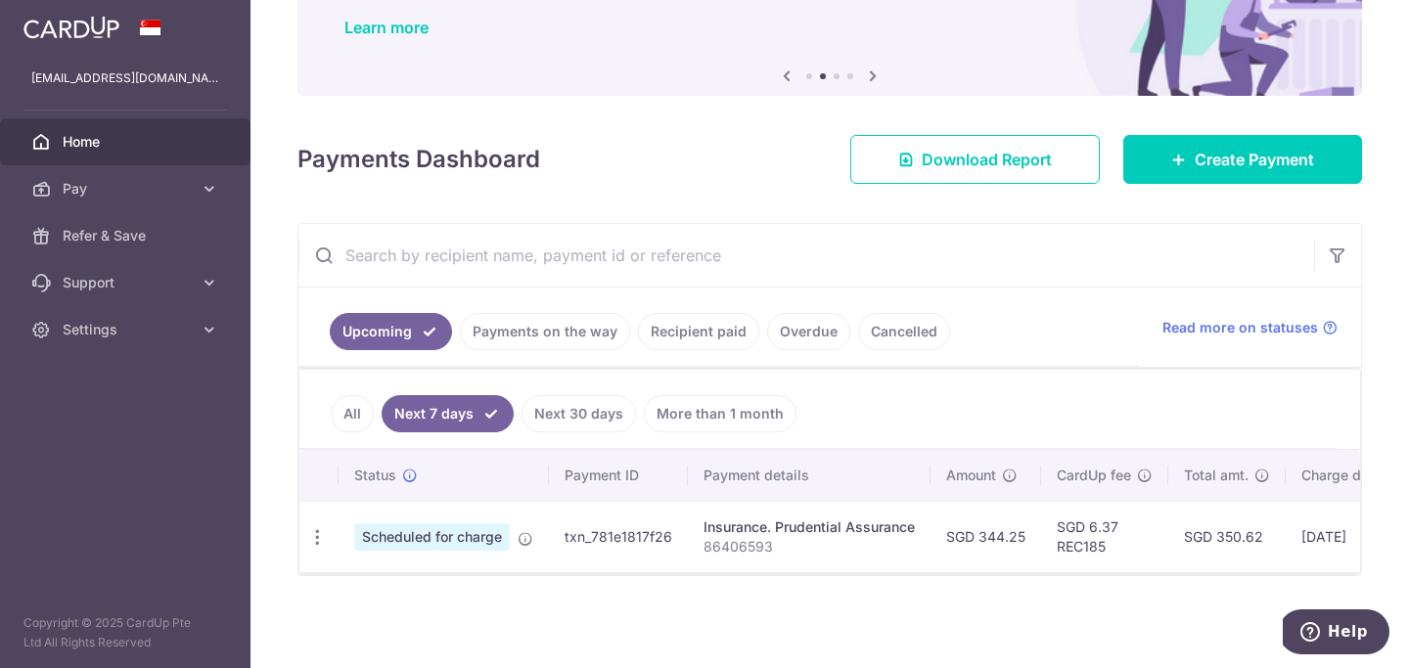
click at [566, 412] on link "Next 30 days" at bounding box center [579, 413] width 114 height 37
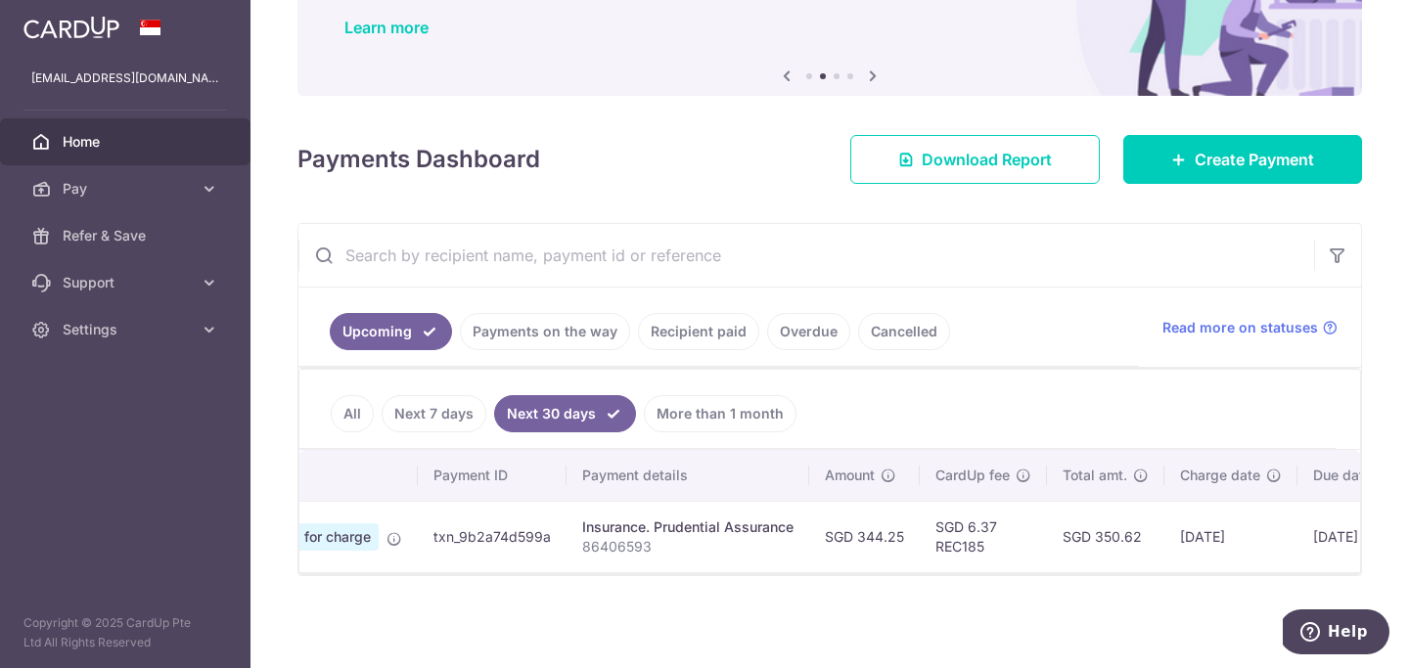
scroll to position [0, 0]
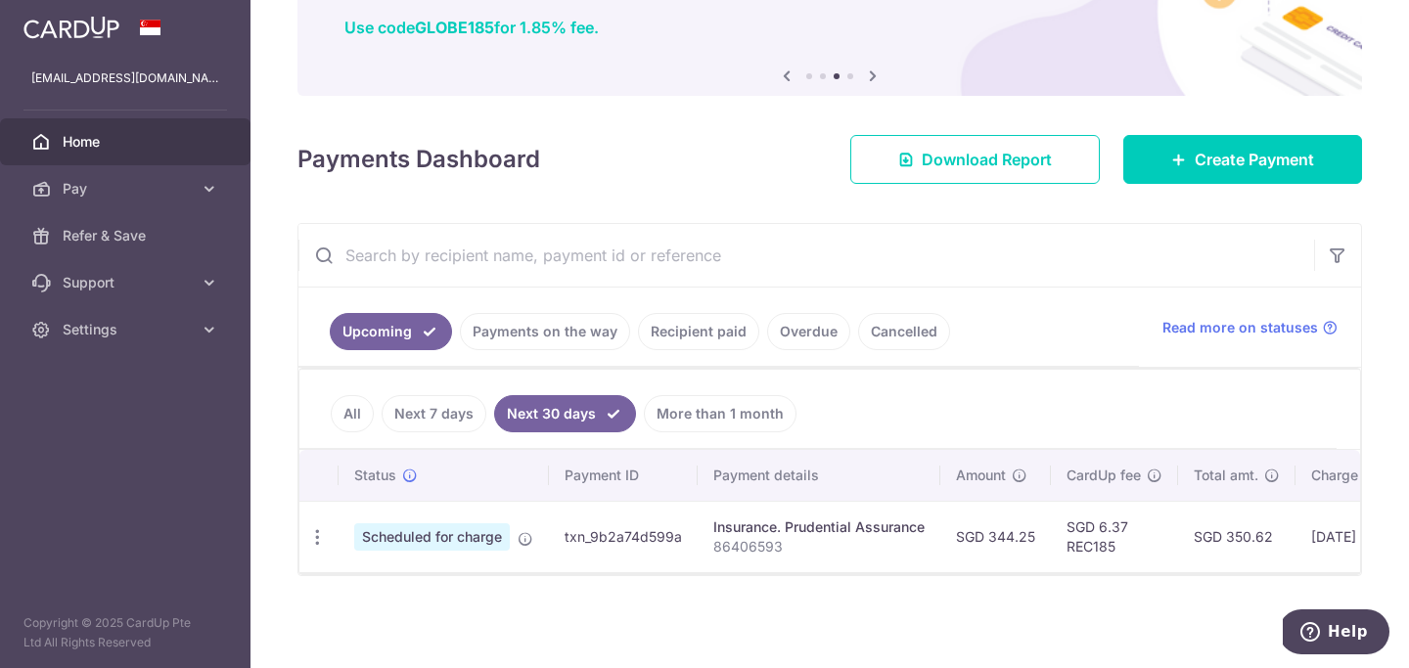
click at [366, 407] on link "All" at bounding box center [352, 413] width 43 height 37
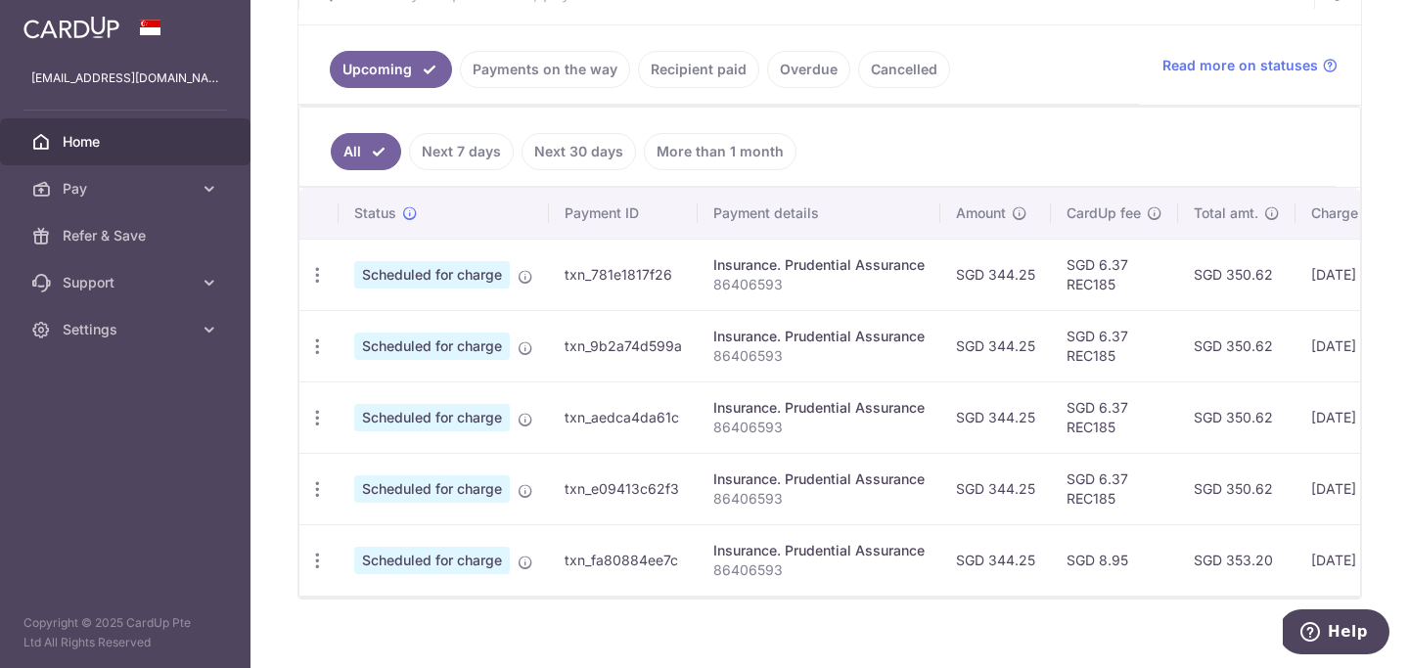
scroll to position [435, 0]
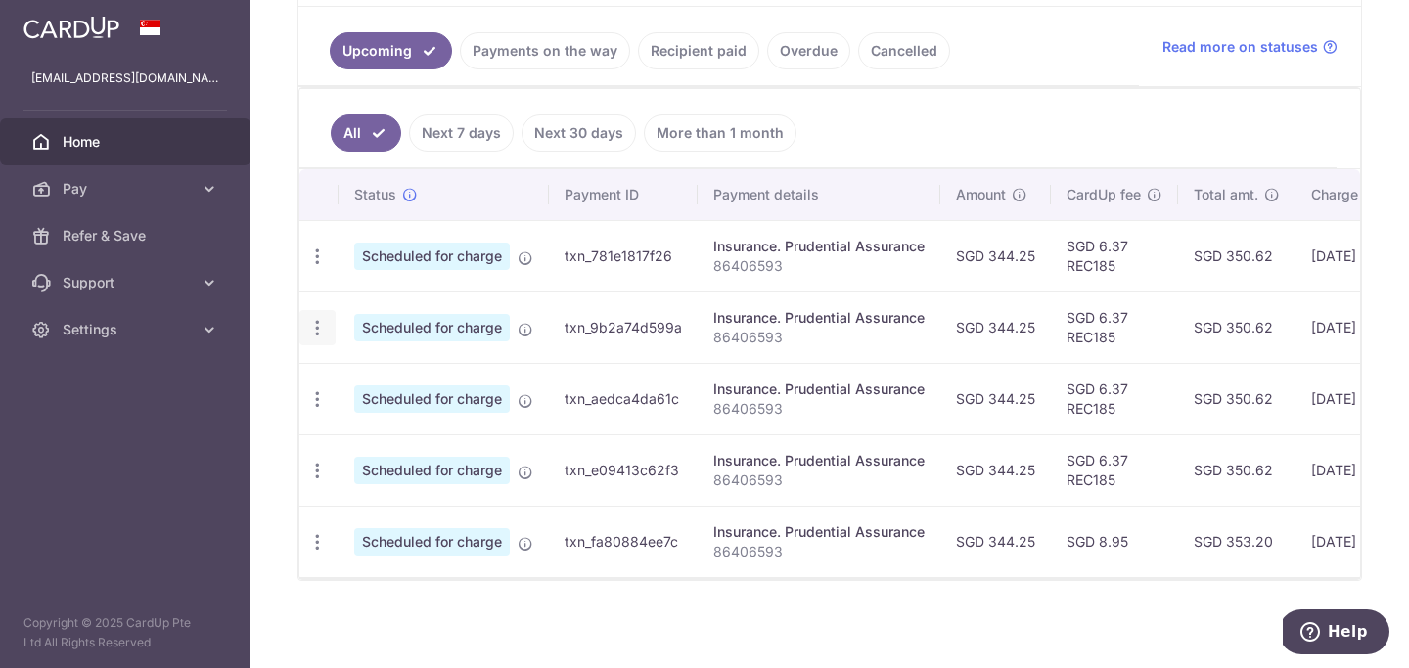
click at [320, 334] on icon "button" at bounding box center [317, 328] width 21 height 21
click at [418, 436] on span "Cancel payment" at bounding box center [421, 429] width 131 height 23
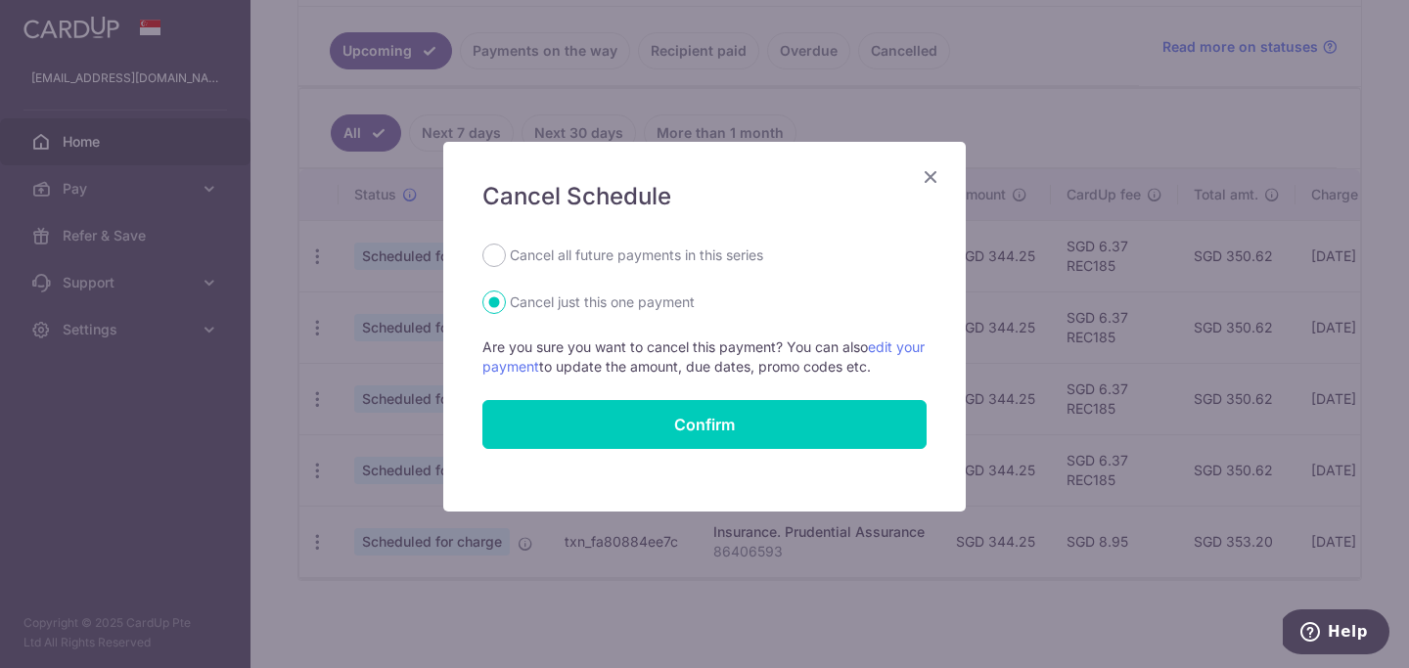
click at [535, 267] on form "Cancel all future payments in this series Cancel just this one payment Are you …" at bounding box center [704, 346] width 444 height 205
click at [498, 262] on input "Cancel all future payments in this series" at bounding box center [493, 255] width 23 height 23
radio input "true"
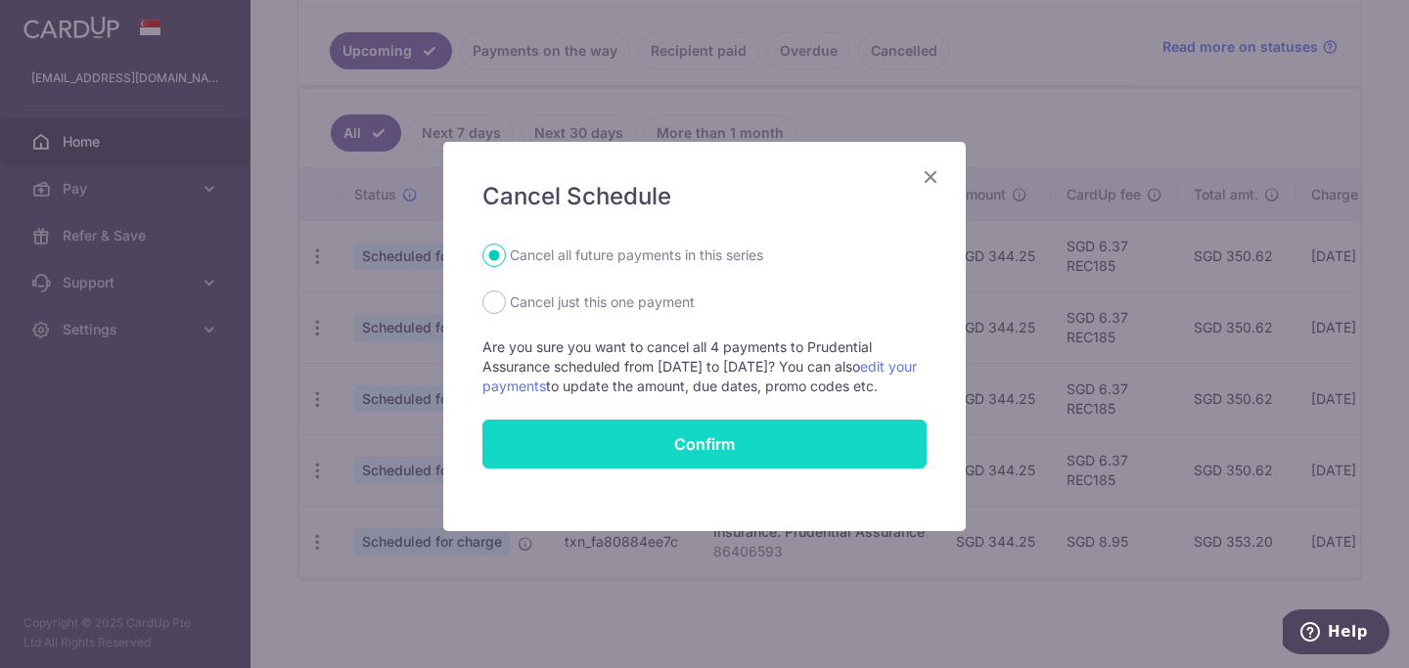
click at [672, 463] on button "Confirm" at bounding box center [704, 444] width 444 height 49
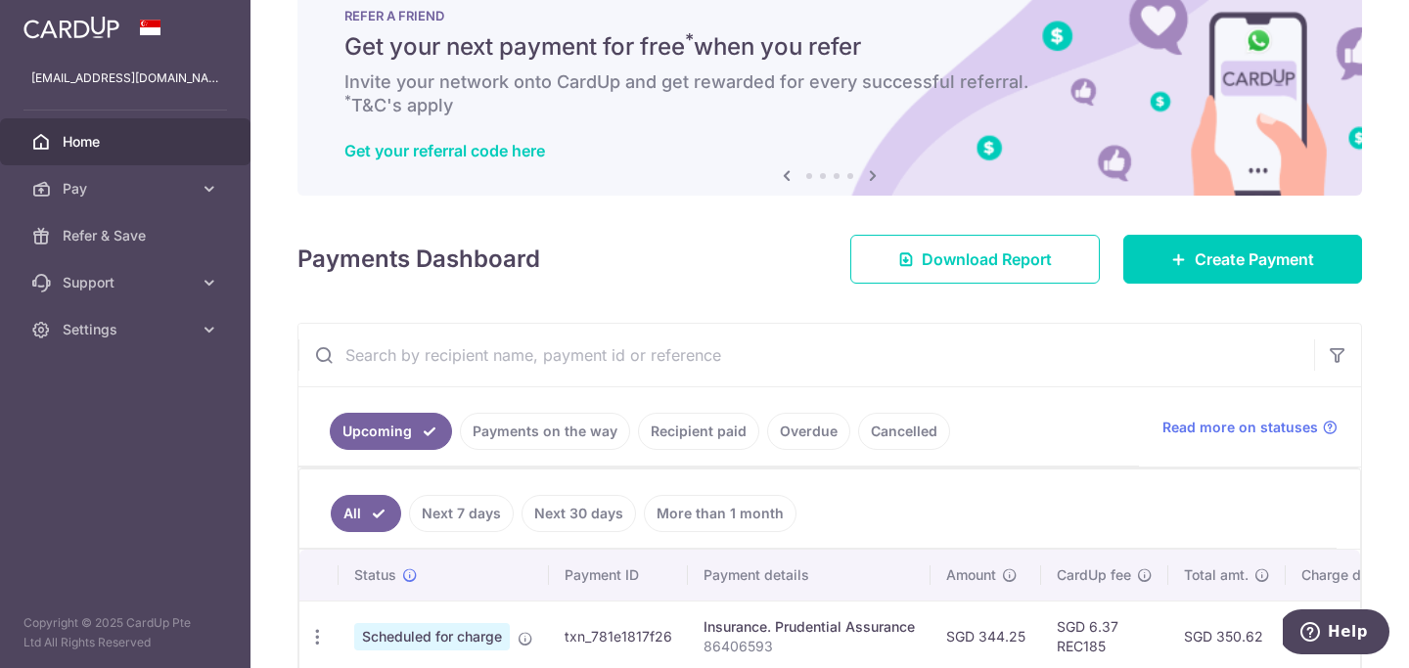
click at [962, 393] on div "Upcoming Payments on the way Recipient paid Overdue Cancelled Read more on stat…" at bounding box center [829, 499] width 1065 height 353
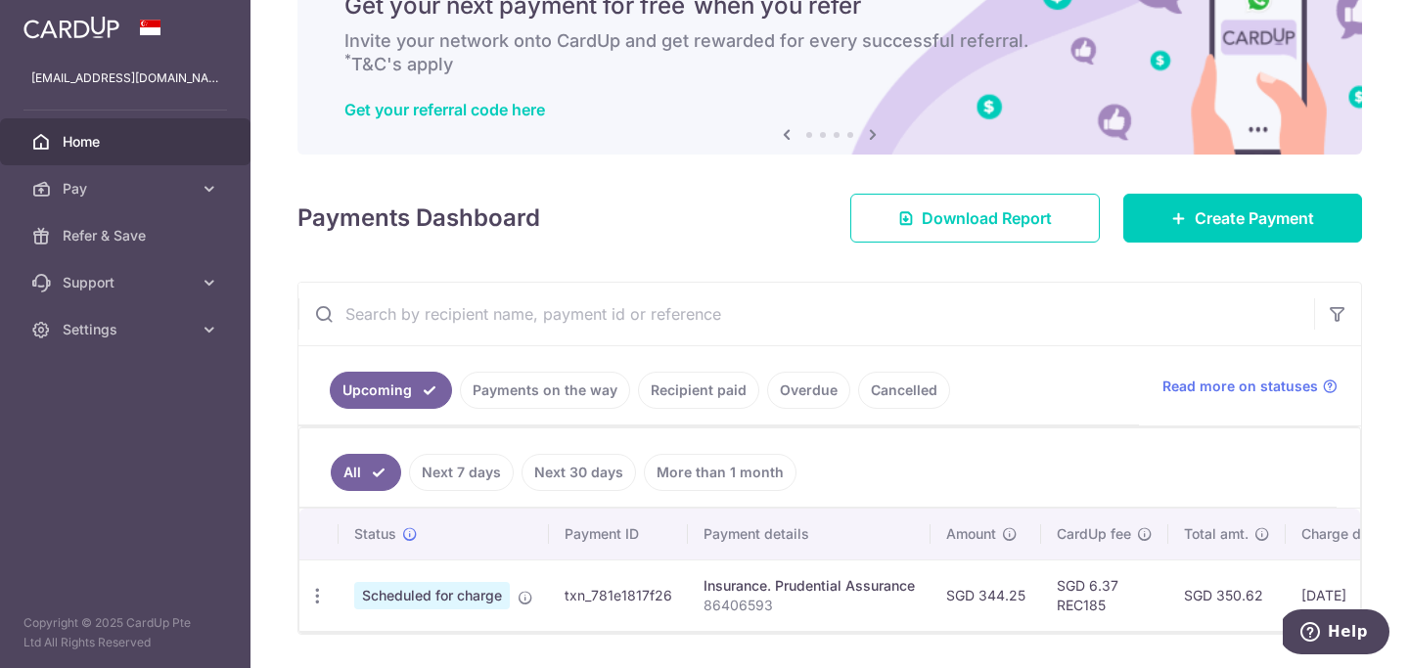
scroll to position [155, 0]
